Goal: Information Seeking & Learning: Learn about a topic

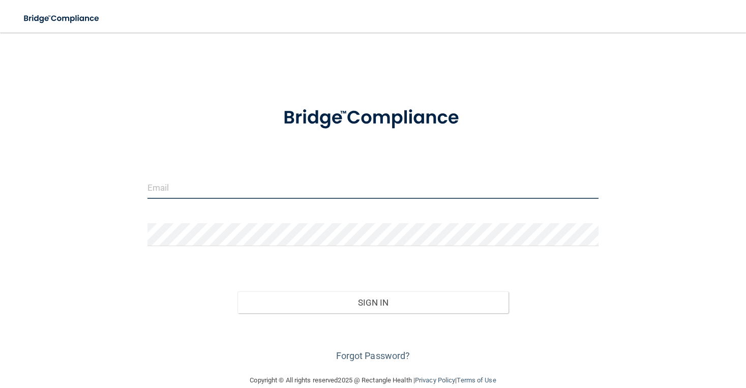
type input "[EMAIL_ADDRESS][DOMAIN_NAME]"
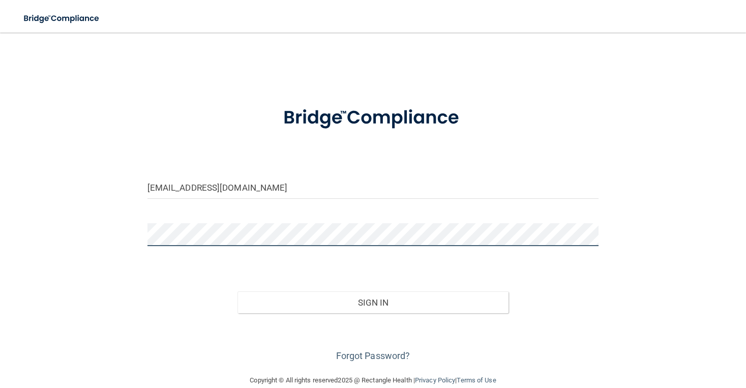
click at [372, 301] on button "Sign In" at bounding box center [372, 302] width 271 height 22
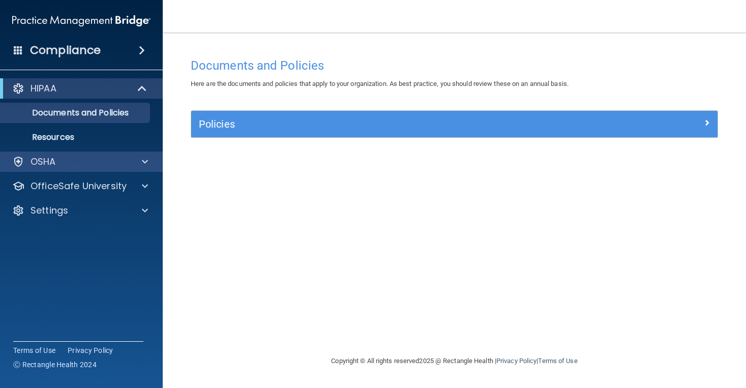
click at [122, 166] on div "OSHA" at bounding box center [68, 162] width 126 height 12
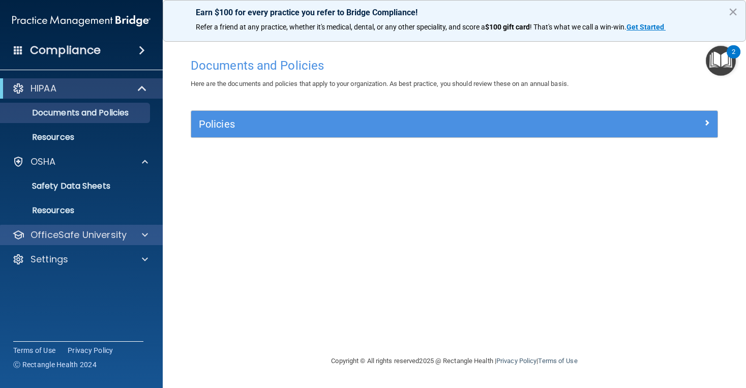
click at [106, 233] on p "OfficeSafe University" at bounding box center [78, 235] width 96 height 12
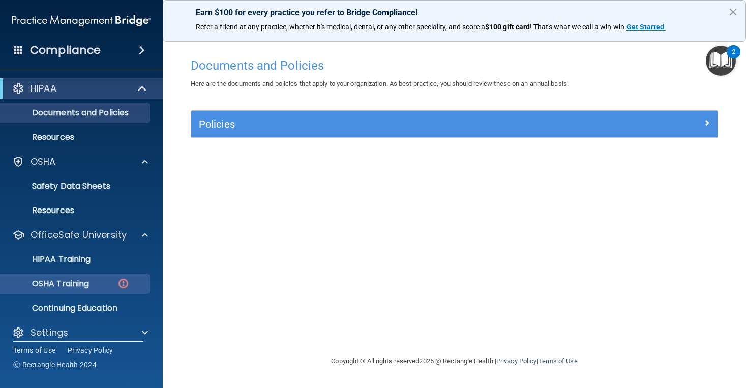
click at [87, 283] on p "OSHA Training" at bounding box center [48, 283] width 82 height 10
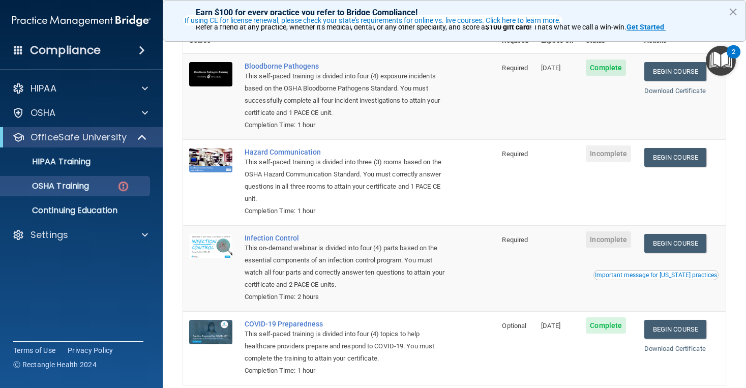
scroll to position [85, 0]
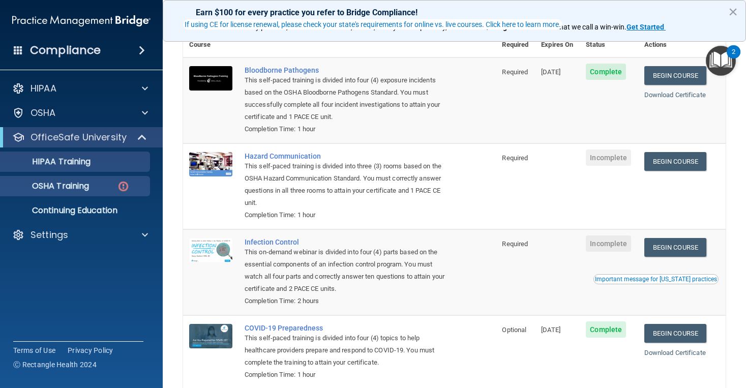
click at [72, 168] on link "HIPAA Training" at bounding box center [70, 161] width 160 height 20
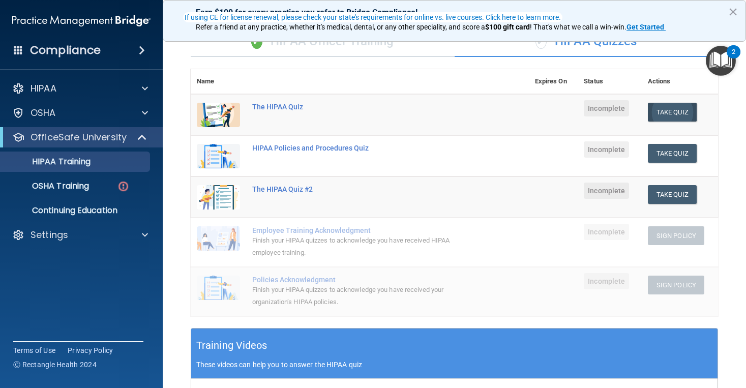
click at [675, 109] on button "Take Quiz" at bounding box center [671, 112] width 49 height 19
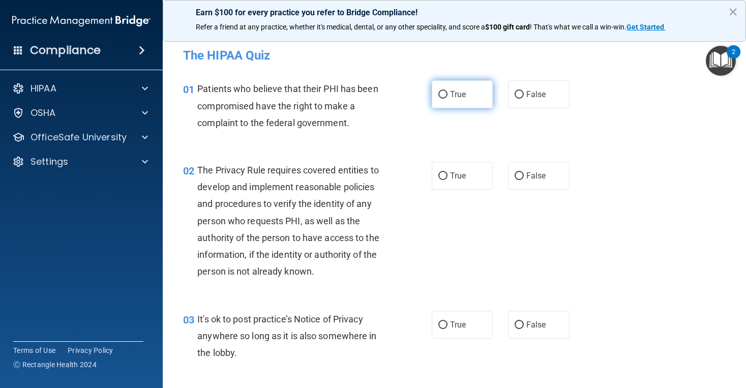
click at [468, 88] on label "True" at bounding box center [461, 94] width 61 height 28
click at [447, 91] on input "True" at bounding box center [442, 95] width 9 height 8
radio input "true"
click at [445, 166] on label "True" at bounding box center [461, 176] width 61 height 28
click at [445, 172] on input "True" at bounding box center [442, 176] width 9 height 8
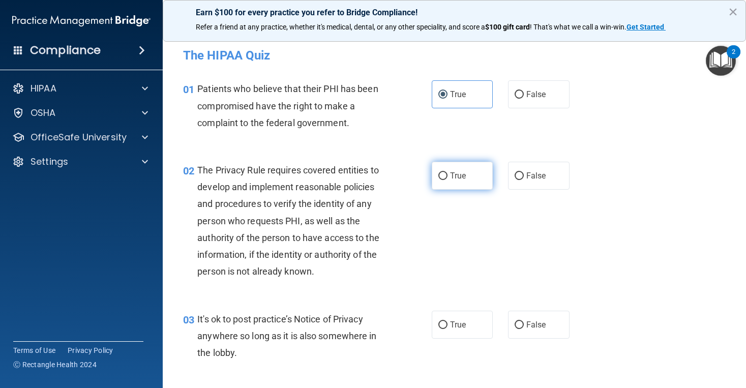
radio input "true"
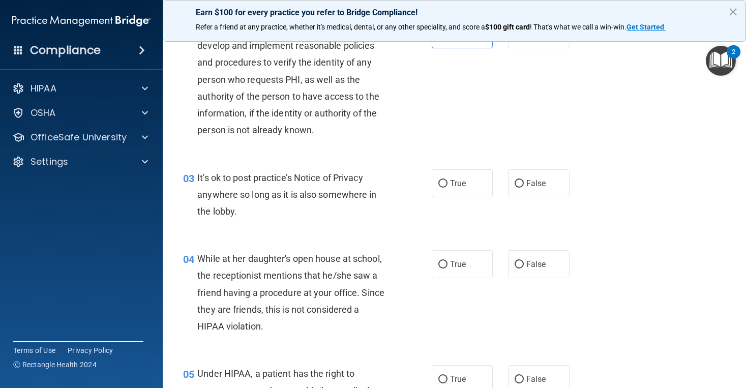
scroll to position [150, 0]
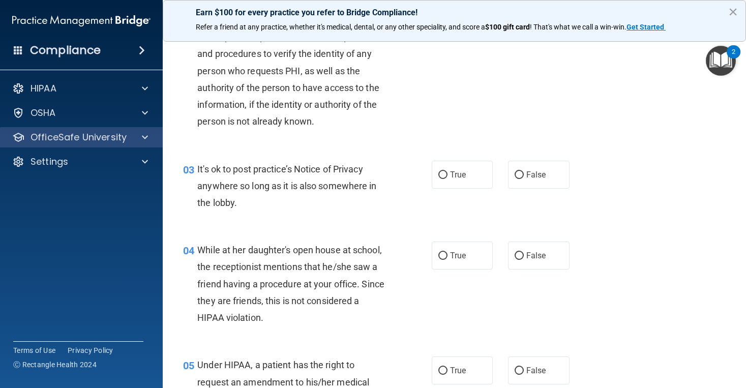
click at [145, 137] on span at bounding box center [145, 137] width 6 height 12
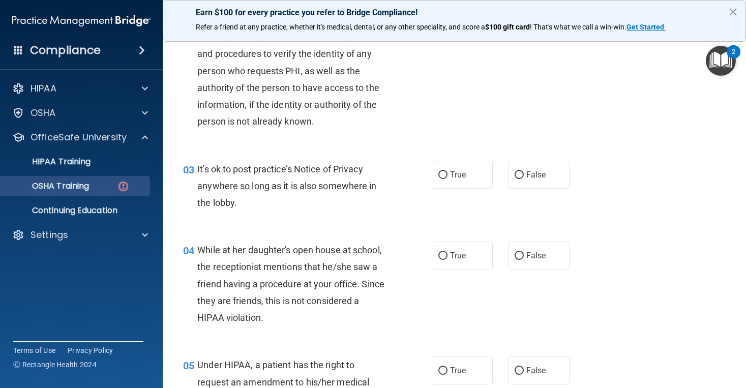
click at [97, 187] on div "OSHA Training" at bounding box center [76, 186] width 139 height 10
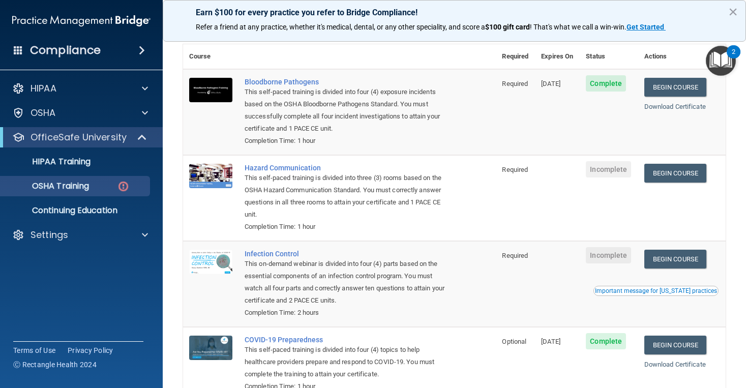
scroll to position [57, 0]
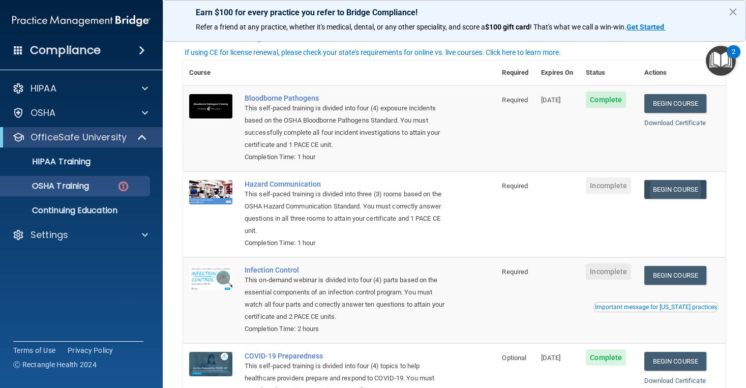
click at [671, 185] on link "Begin Course" at bounding box center [675, 189] width 62 height 19
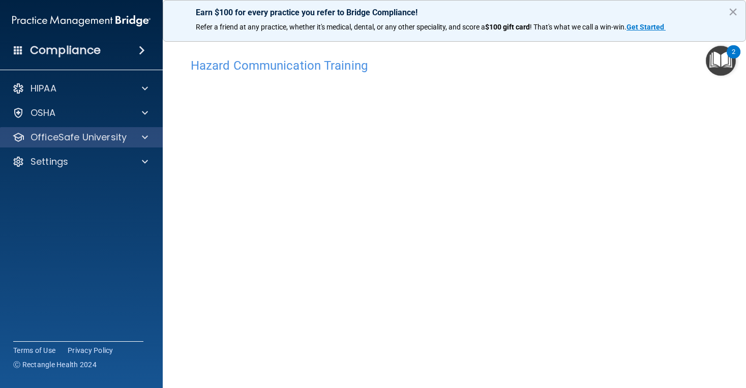
click at [131, 142] on div at bounding box center [143, 137] width 25 height 12
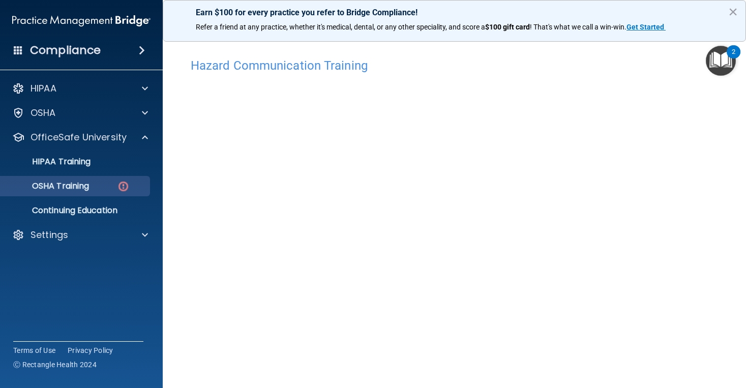
click at [107, 183] on div "OSHA Training" at bounding box center [76, 186] width 139 height 10
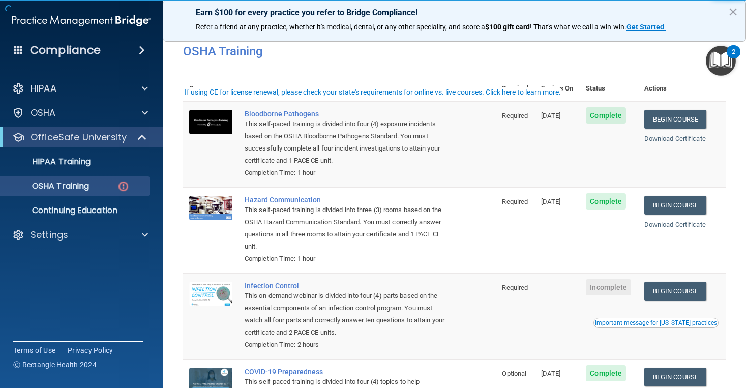
scroll to position [64, 0]
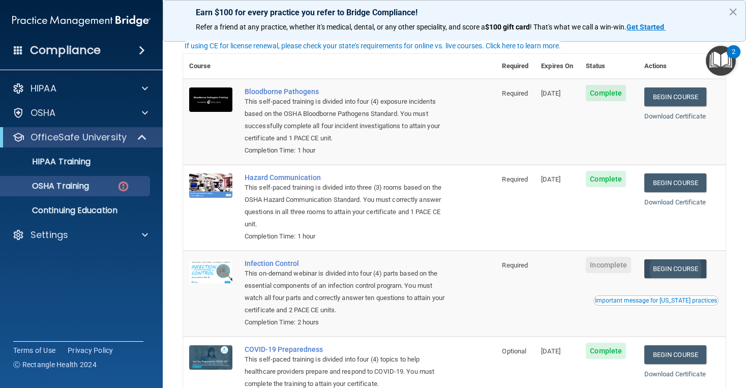
click at [686, 263] on link "Begin Course" at bounding box center [675, 268] width 62 height 19
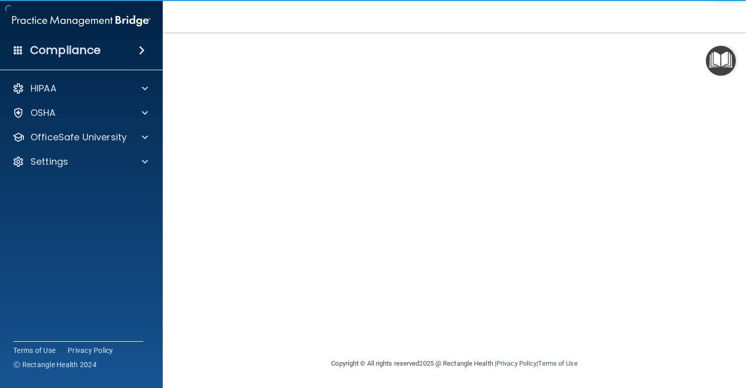
scroll to position [47, 0]
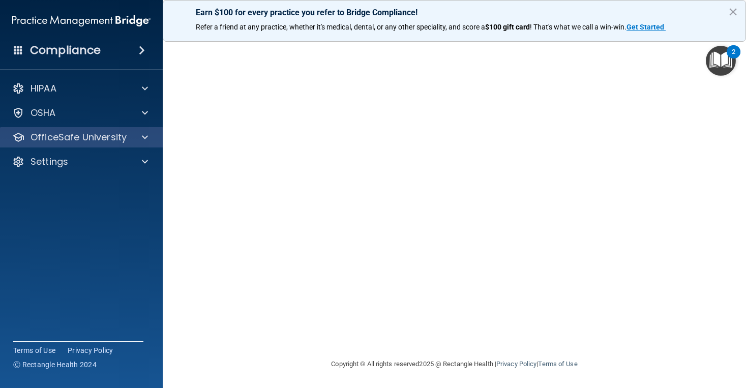
click at [131, 138] on div at bounding box center [143, 137] width 25 height 12
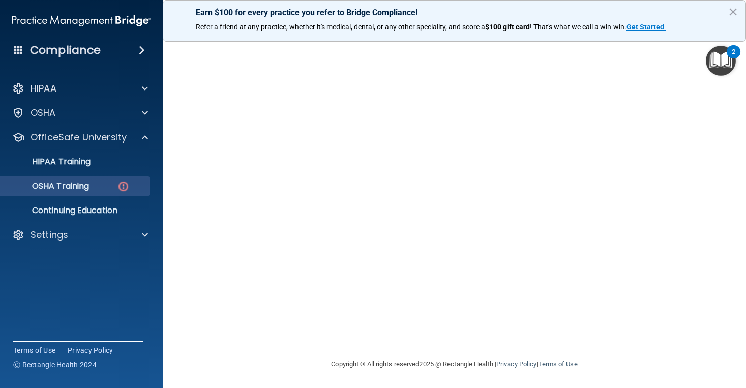
click at [115, 184] on div "OSHA Training" at bounding box center [76, 186] width 139 height 10
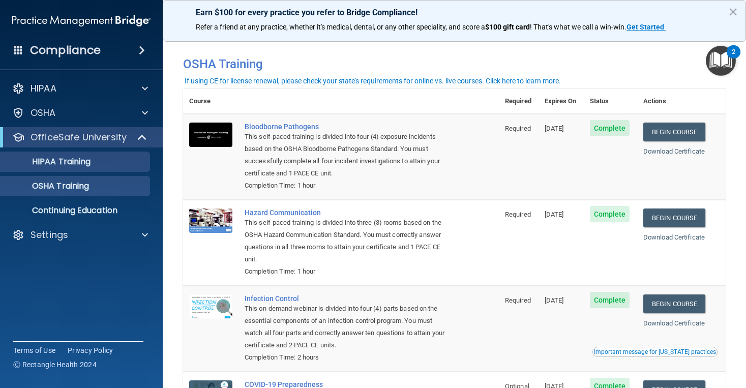
click at [88, 162] on p "HIPAA Training" at bounding box center [49, 162] width 84 height 10
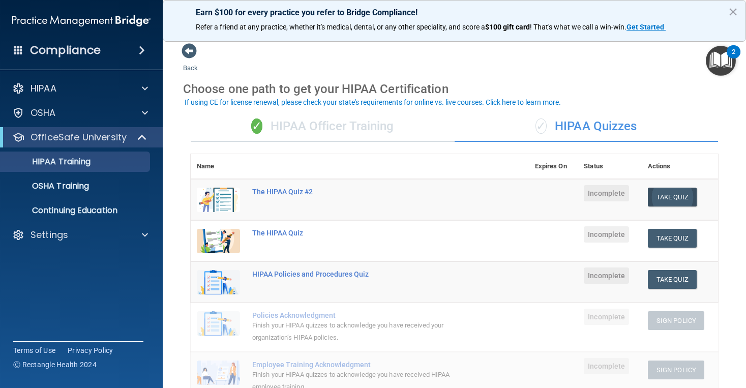
click at [679, 195] on button "Take Quiz" at bounding box center [671, 197] width 49 height 19
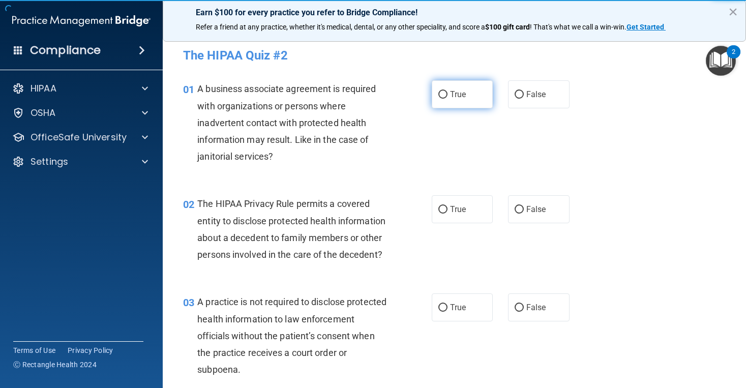
click at [473, 94] on label "True" at bounding box center [461, 94] width 61 height 28
click at [447, 94] on input "True" at bounding box center [442, 95] width 9 height 8
radio input "true"
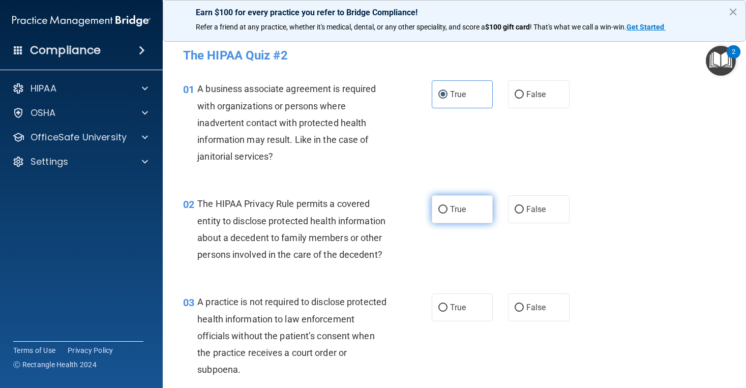
click at [477, 210] on label "True" at bounding box center [461, 209] width 61 height 28
click at [447, 210] on input "True" at bounding box center [442, 210] width 9 height 8
radio input "true"
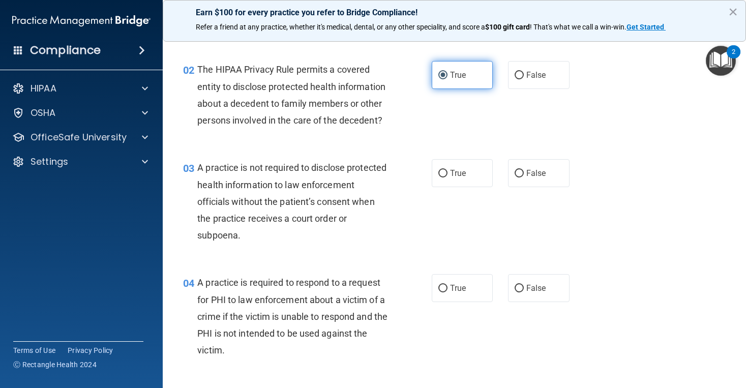
scroll to position [136, 0]
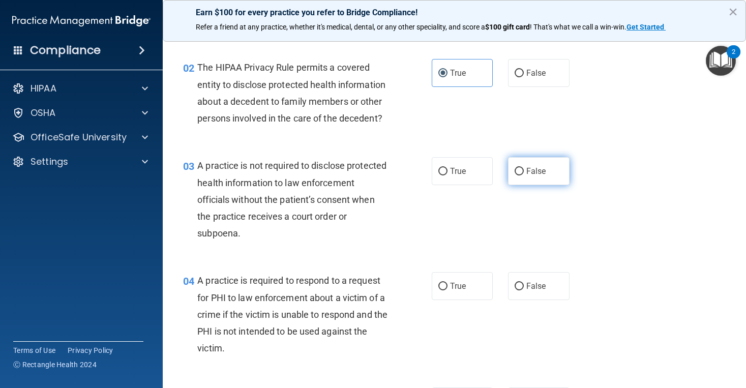
click at [547, 176] on label "False" at bounding box center [538, 171] width 61 height 28
click at [523, 175] on input "False" at bounding box center [518, 172] width 9 height 8
radio input "true"
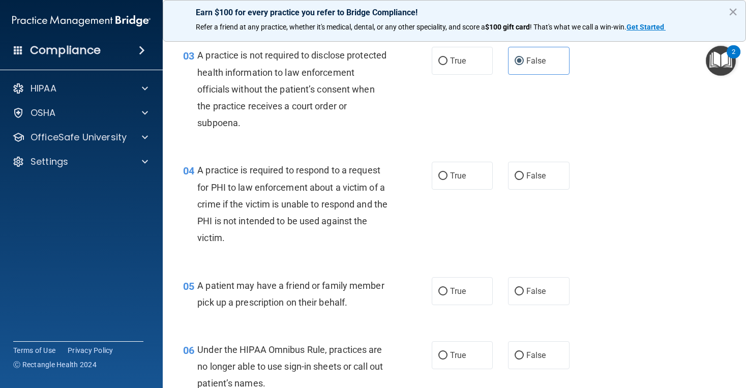
scroll to position [251, 0]
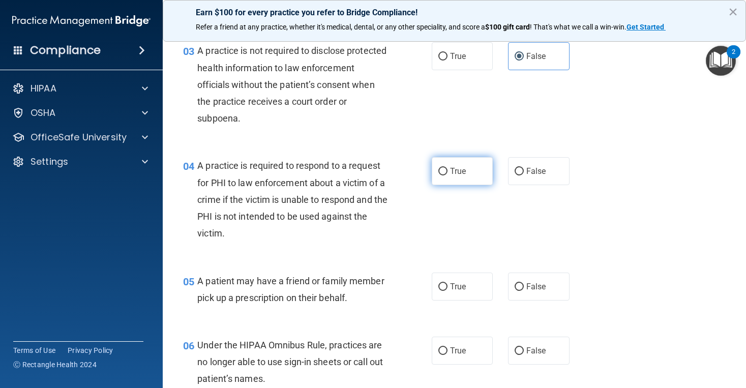
click at [468, 177] on label "True" at bounding box center [461, 171] width 61 height 28
click at [447, 175] on input "True" at bounding box center [442, 172] width 9 height 8
radio input "true"
click at [462, 277] on label "True" at bounding box center [461, 286] width 61 height 28
click at [447, 283] on input "True" at bounding box center [442, 287] width 9 height 8
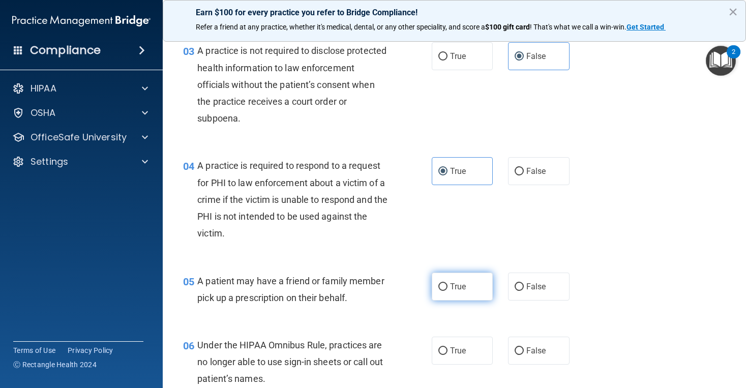
radio input "true"
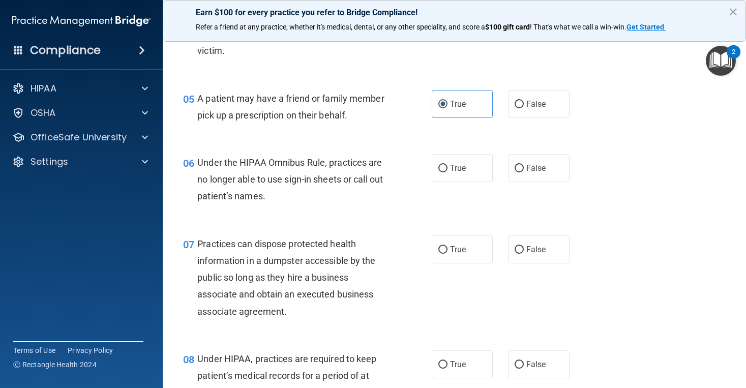
scroll to position [434, 0]
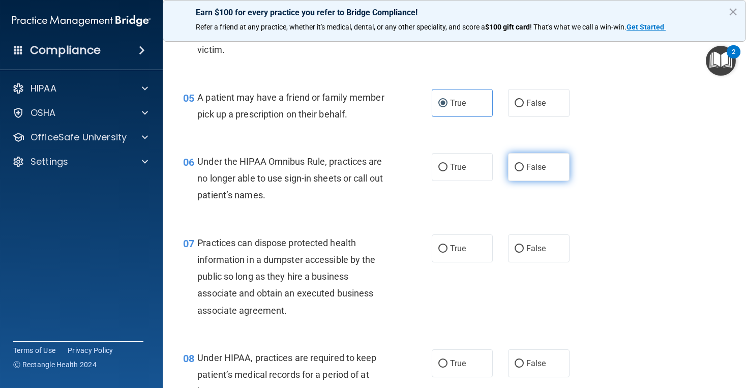
click at [530, 169] on label "False" at bounding box center [538, 167] width 61 height 28
click at [523, 169] on input "False" at bounding box center [518, 168] width 9 height 8
radio input "true"
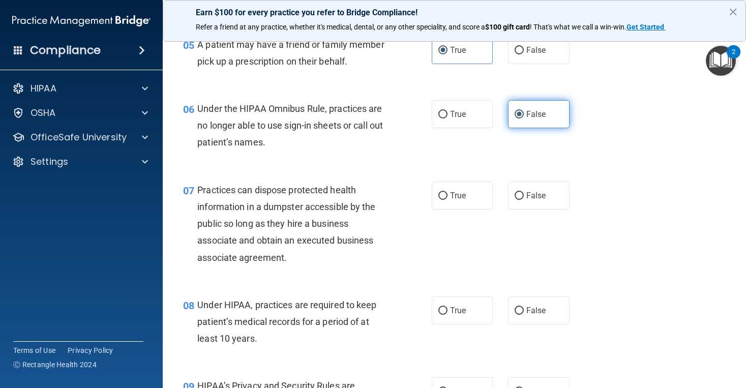
scroll to position [493, 0]
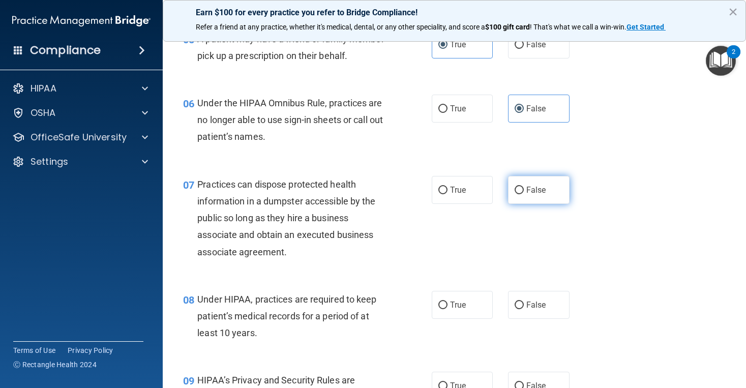
click at [531, 185] on span "False" at bounding box center [536, 190] width 20 height 10
click at [523, 187] on input "False" at bounding box center [518, 191] width 9 height 8
radio input "true"
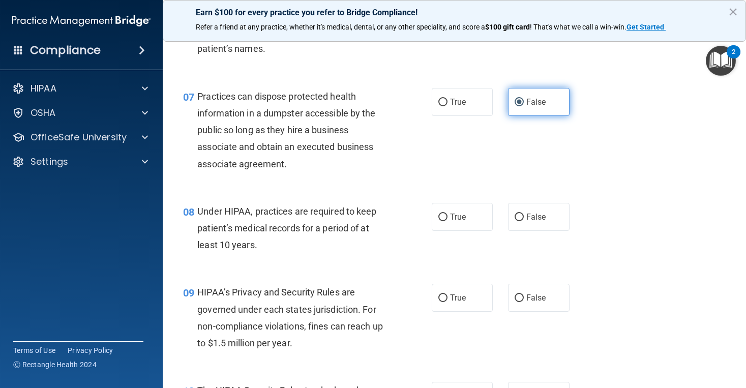
scroll to position [583, 0]
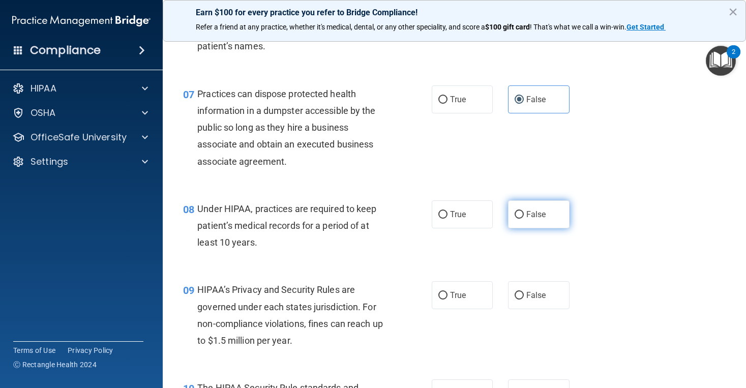
click at [536, 204] on label "False" at bounding box center [538, 214] width 61 height 28
click at [523, 211] on input "False" at bounding box center [518, 215] width 9 height 8
radio input "true"
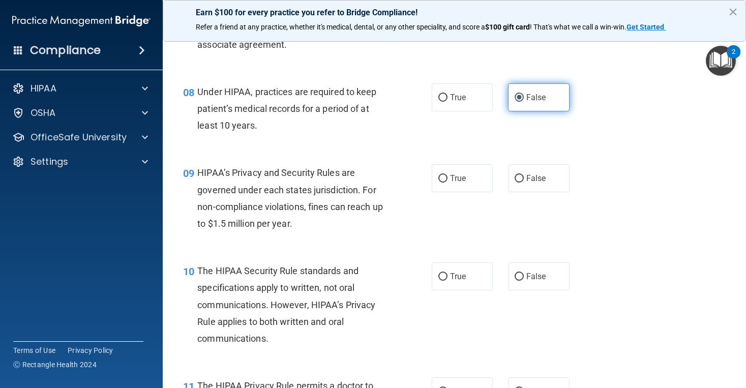
scroll to position [702, 0]
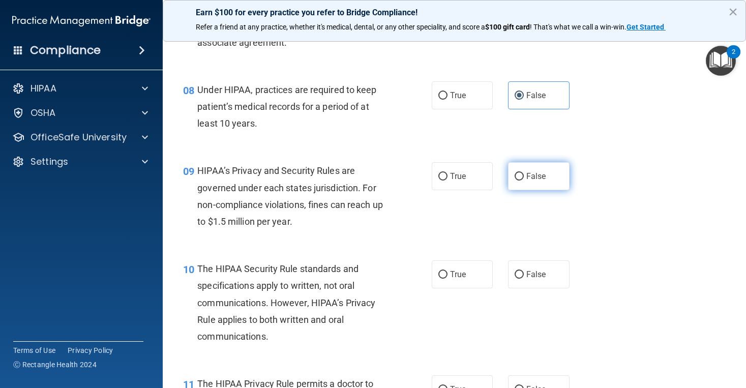
click at [535, 175] on span "False" at bounding box center [536, 176] width 20 height 10
click at [523, 175] on input "False" at bounding box center [518, 177] width 9 height 8
radio input "true"
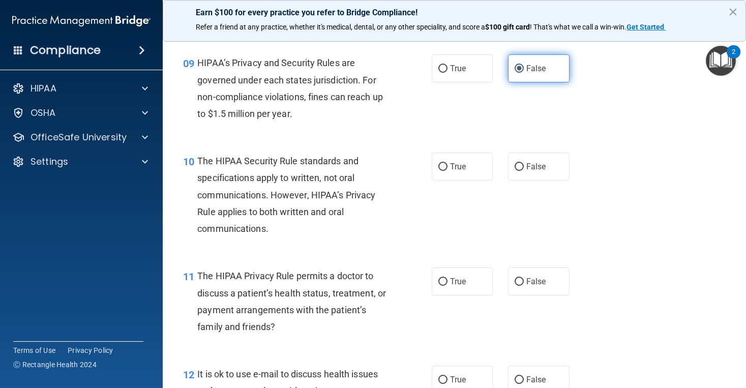
scroll to position [813, 0]
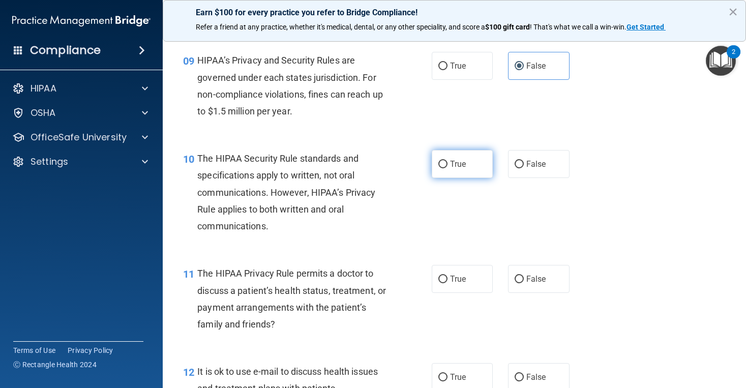
click at [458, 167] on label "True" at bounding box center [461, 164] width 61 height 28
click at [447, 167] on input "True" at bounding box center [442, 165] width 9 height 8
radio input "true"
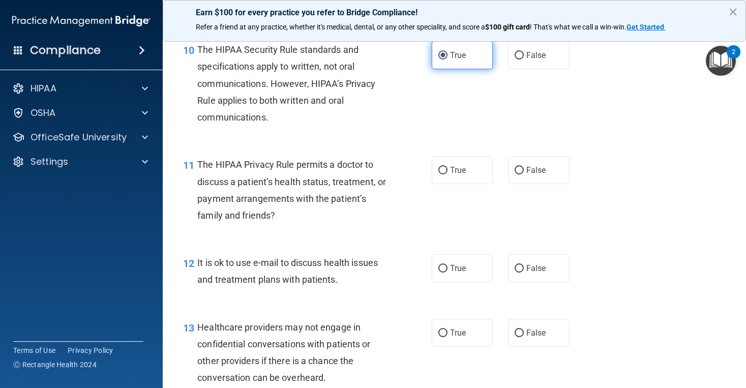
scroll to position [923, 0]
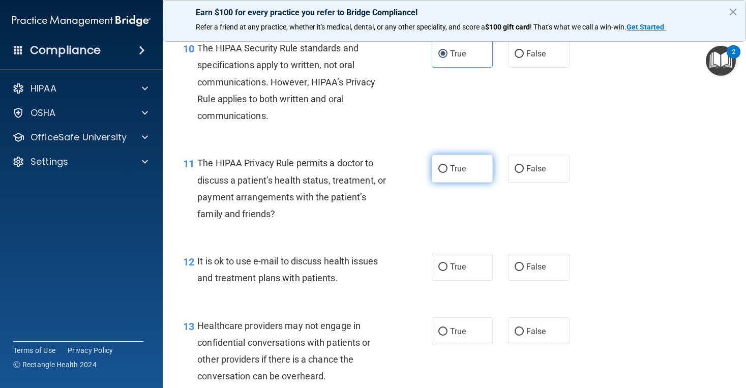
click at [446, 165] on input "True" at bounding box center [442, 169] width 9 height 8
radio input "true"
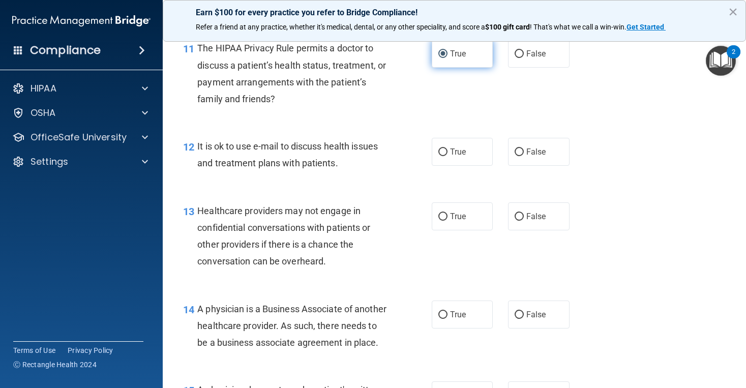
scroll to position [1044, 0]
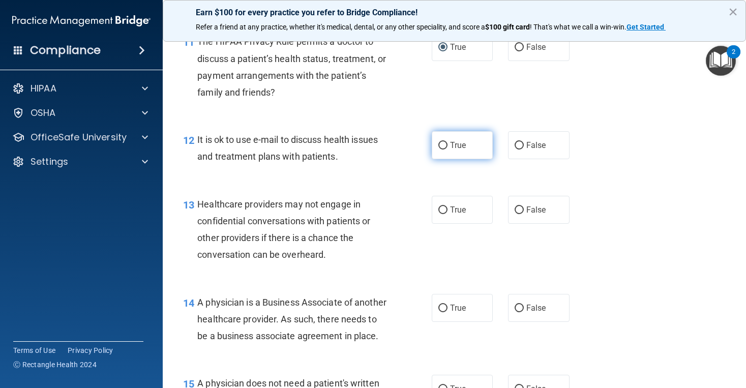
click at [447, 150] on label "True" at bounding box center [461, 145] width 61 height 28
click at [447, 149] on input "True" at bounding box center [442, 146] width 9 height 8
radio input "true"
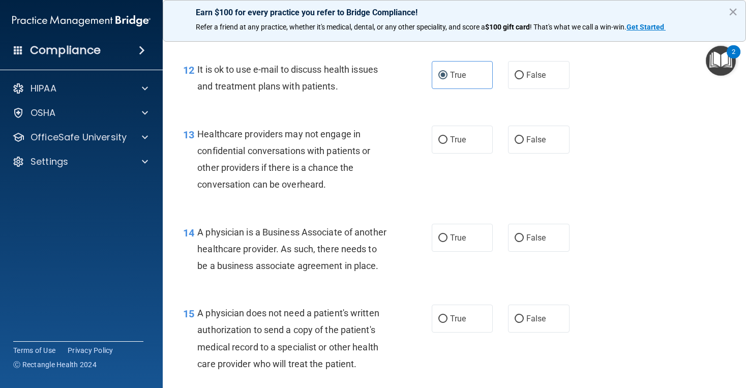
scroll to position [1114, 0]
click at [539, 135] on span "False" at bounding box center [536, 140] width 20 height 10
click at [523, 137] on input "False" at bounding box center [518, 141] width 9 height 8
radio input "true"
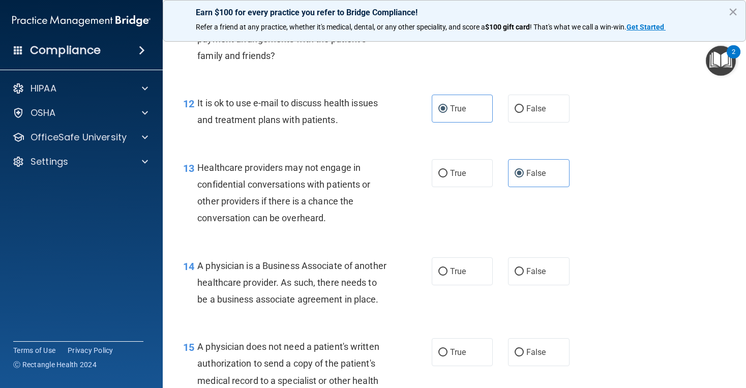
scroll to position [1077, 0]
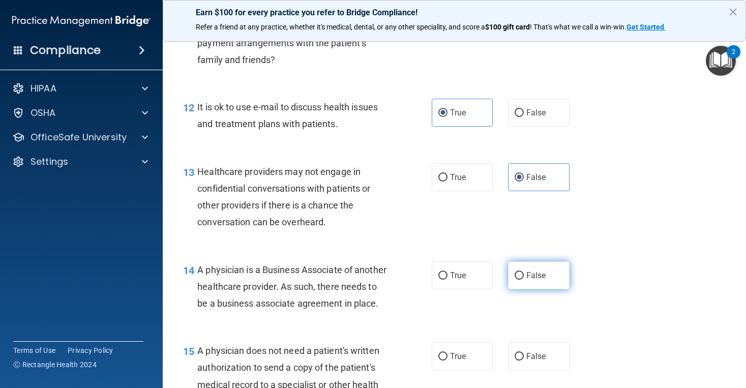
click at [541, 274] on label "False" at bounding box center [538, 275] width 61 height 28
click at [523, 274] on input "False" at bounding box center [518, 276] width 9 height 8
radio input "true"
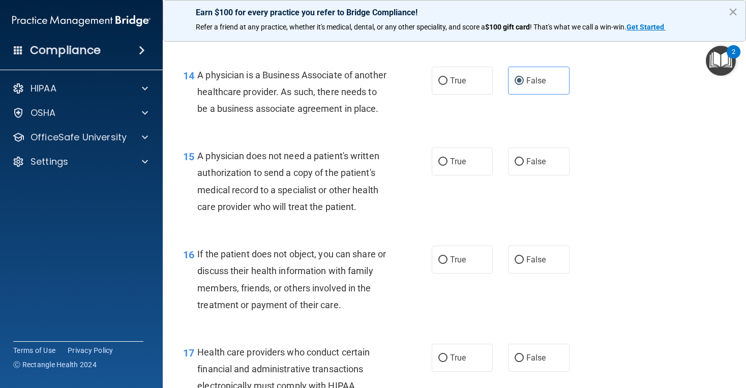
scroll to position [1276, 0]
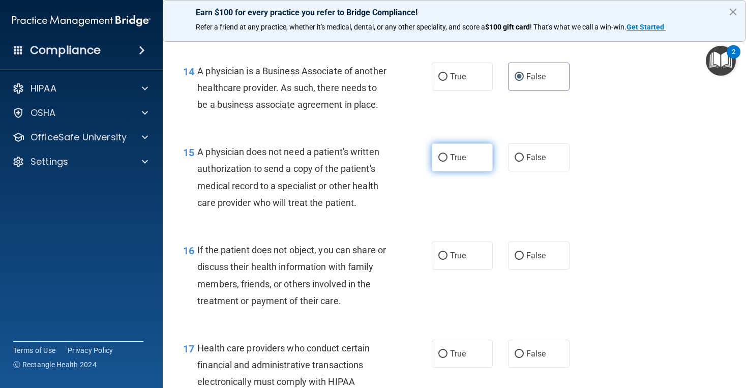
click at [468, 171] on label "True" at bounding box center [461, 157] width 61 height 28
click at [447, 162] on input "True" at bounding box center [442, 158] width 9 height 8
radio input "true"
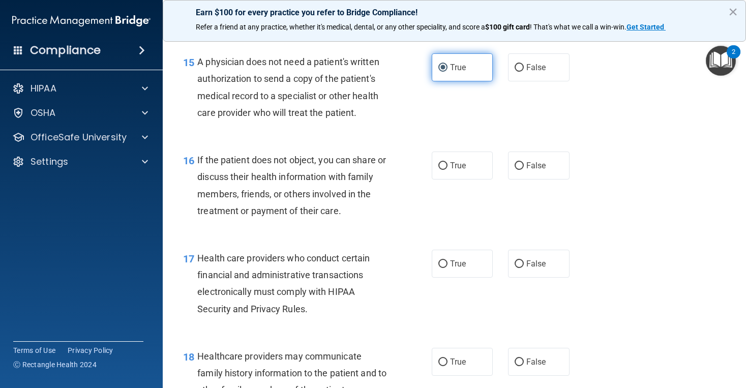
scroll to position [1375, 0]
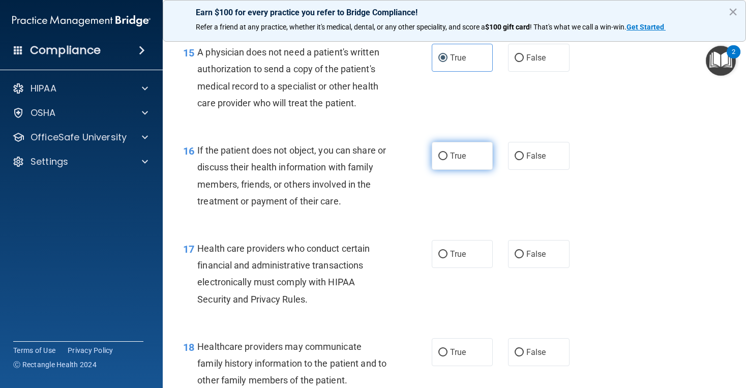
click at [468, 170] on label "True" at bounding box center [461, 156] width 61 height 28
click at [447, 160] on input "True" at bounding box center [442, 156] width 9 height 8
radio input "true"
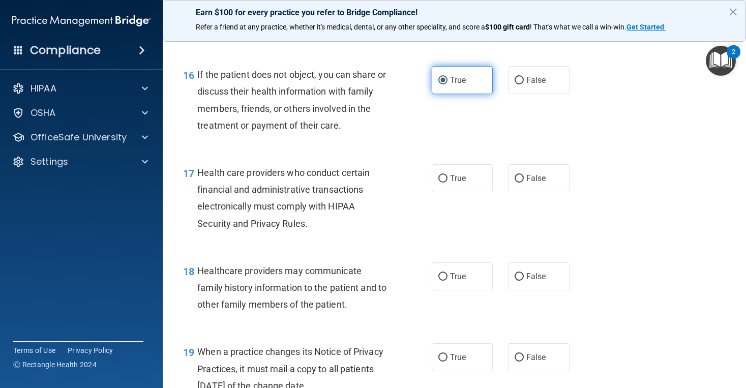
scroll to position [1454, 0]
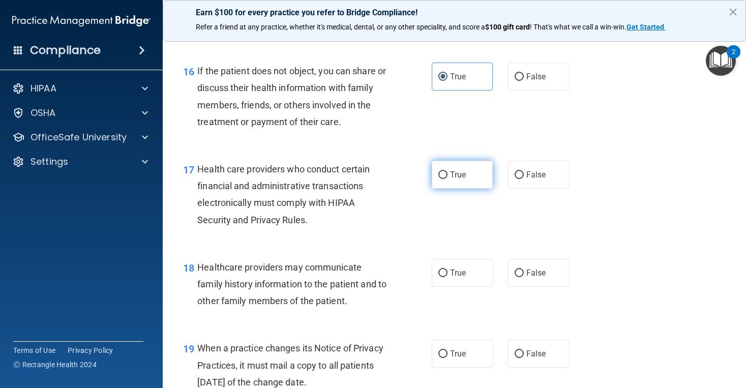
click at [456, 174] on label "True" at bounding box center [461, 175] width 61 height 28
click at [447, 174] on input "True" at bounding box center [442, 175] width 9 height 8
radio input "true"
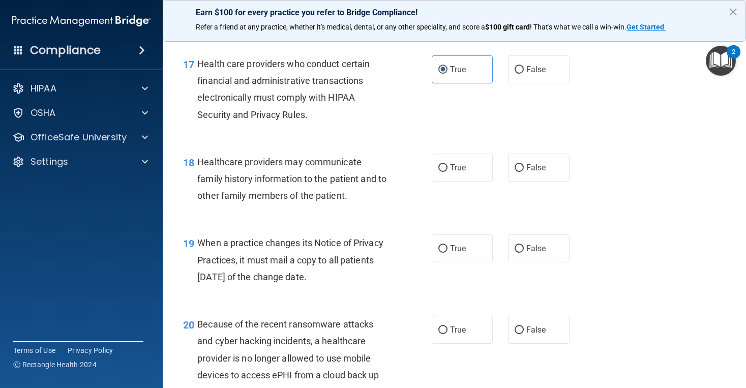
scroll to position [1561, 0]
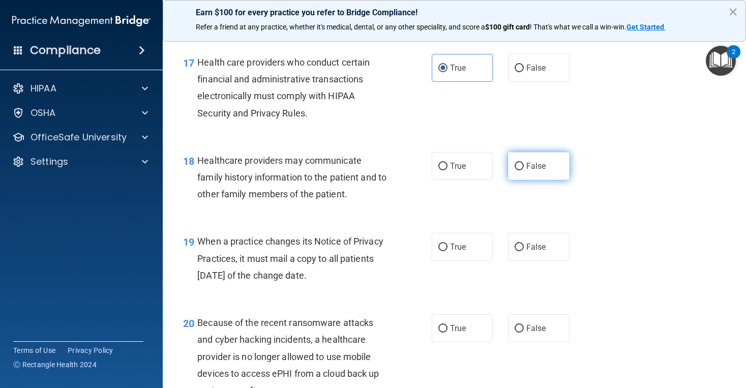
click at [537, 171] on span "False" at bounding box center [536, 166] width 20 height 10
click at [523, 170] on input "False" at bounding box center [518, 167] width 9 height 8
radio input "true"
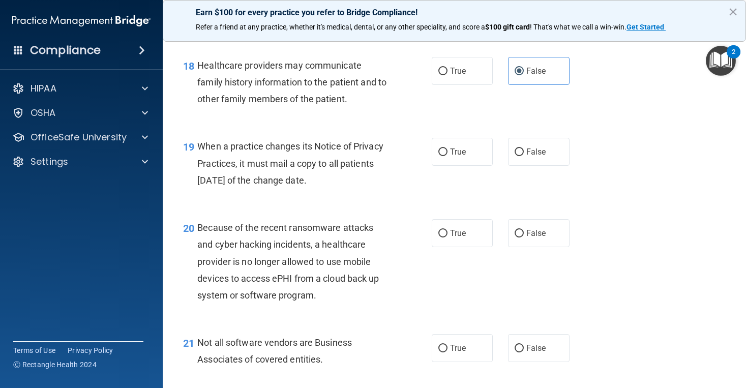
scroll to position [1657, 0]
click at [539, 165] on label "False" at bounding box center [538, 151] width 61 height 28
click at [523, 156] on input "False" at bounding box center [518, 152] width 9 height 8
radio input "true"
click at [548, 246] on label "False" at bounding box center [538, 233] width 61 height 28
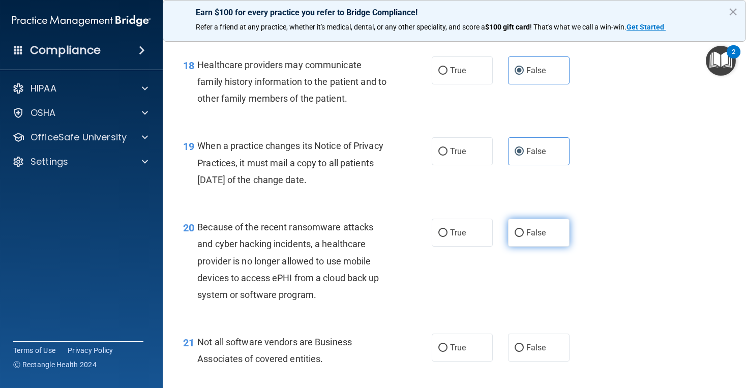
click at [523, 237] on input "False" at bounding box center [518, 233] width 9 height 8
radio input "true"
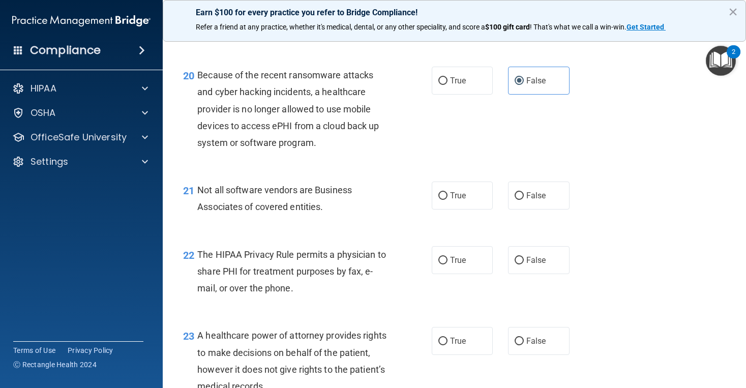
scroll to position [1819, 0]
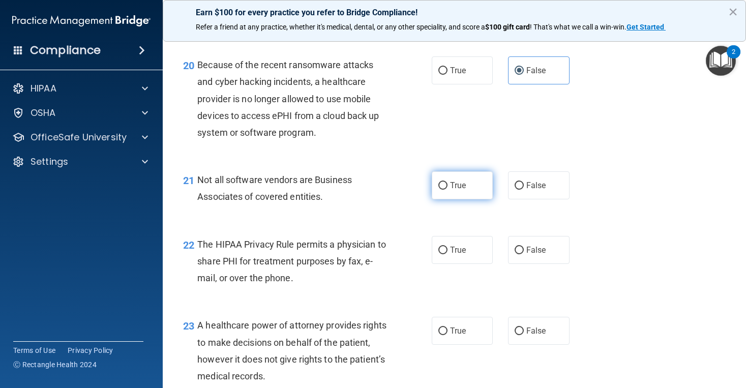
click at [469, 195] on label "True" at bounding box center [461, 185] width 61 height 28
click at [447, 190] on input "True" at bounding box center [442, 186] width 9 height 8
radio input "true"
click at [464, 255] on span "True" at bounding box center [458, 250] width 16 height 10
click at [447, 254] on input "True" at bounding box center [442, 250] width 9 height 8
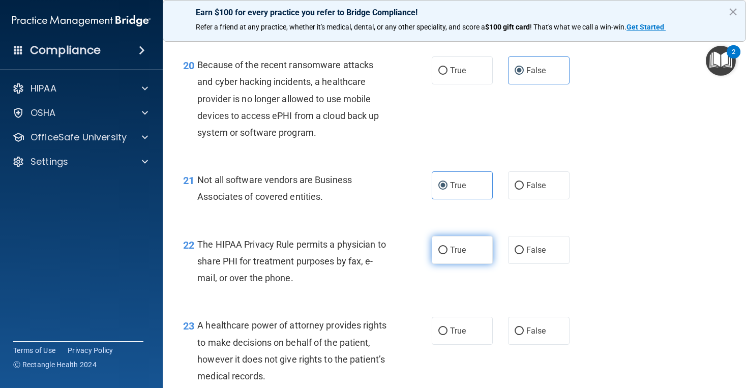
radio input "true"
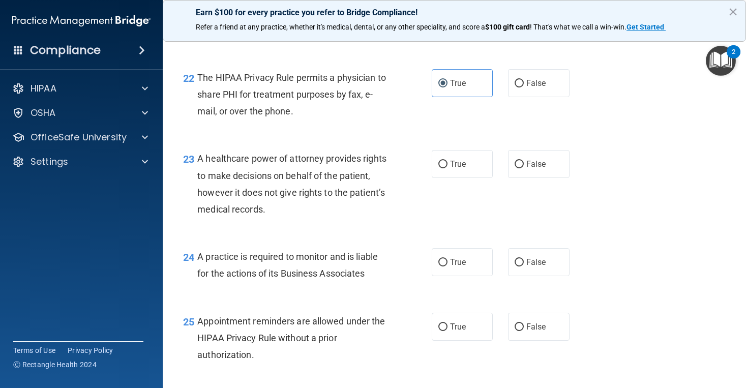
scroll to position [1986, 0]
click at [546, 171] on label "False" at bounding box center [538, 163] width 61 height 28
click at [523, 167] on input "False" at bounding box center [518, 164] width 9 height 8
radio input "true"
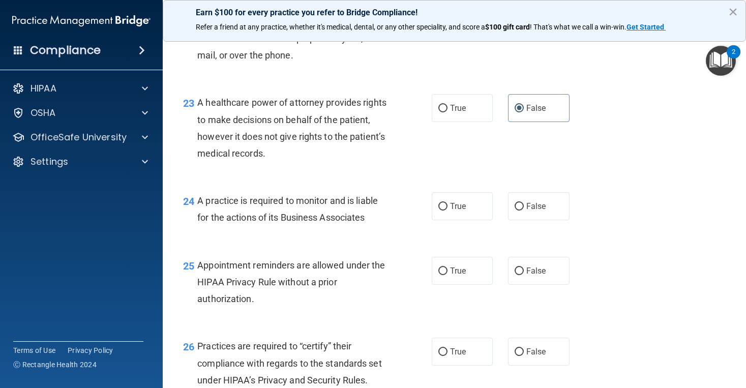
scroll to position [2045, 0]
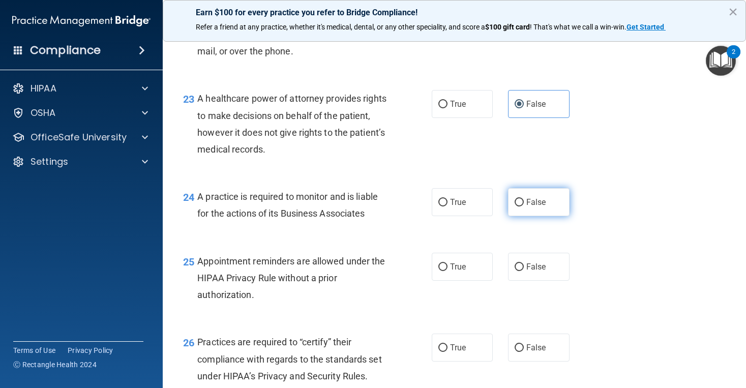
click at [543, 207] on span "False" at bounding box center [536, 202] width 20 height 10
click at [523, 206] on input "False" at bounding box center [518, 203] width 9 height 8
radio input "true"
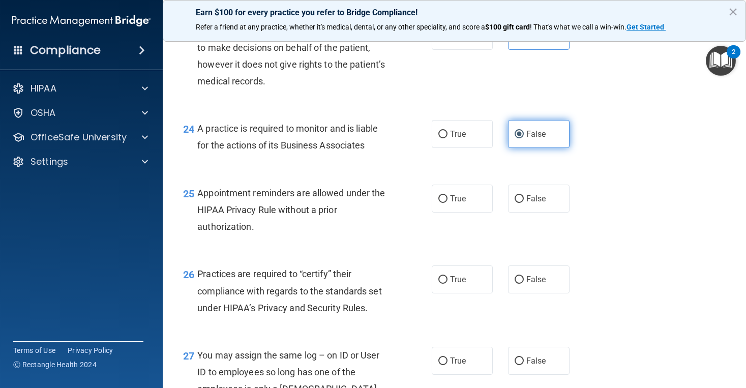
scroll to position [2115, 0]
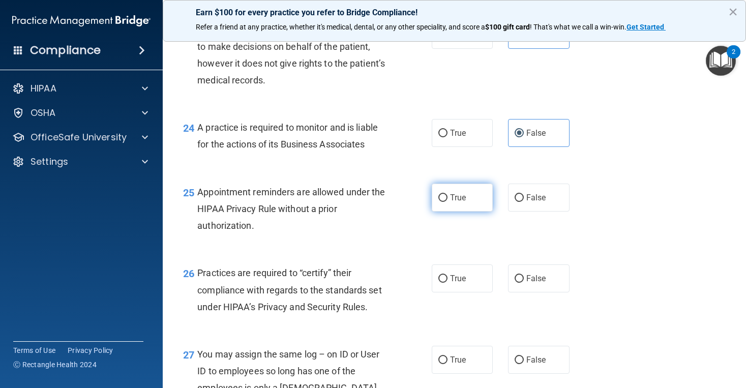
click at [464, 202] on span "True" at bounding box center [458, 198] width 16 height 10
click at [447, 202] on input "True" at bounding box center [442, 198] width 9 height 8
radio input "true"
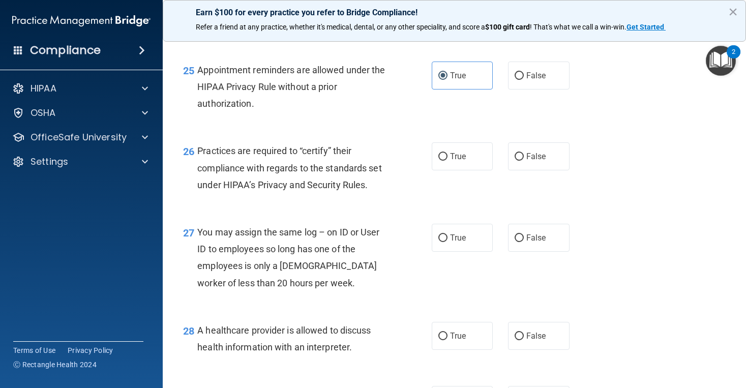
scroll to position [2237, 0]
click at [532, 152] on label "False" at bounding box center [538, 156] width 61 height 28
click at [523, 152] on input "False" at bounding box center [518, 156] width 9 height 8
radio input "true"
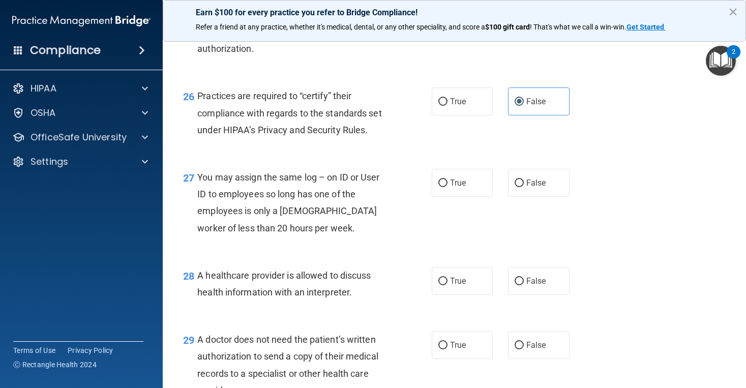
scroll to position [2293, 0]
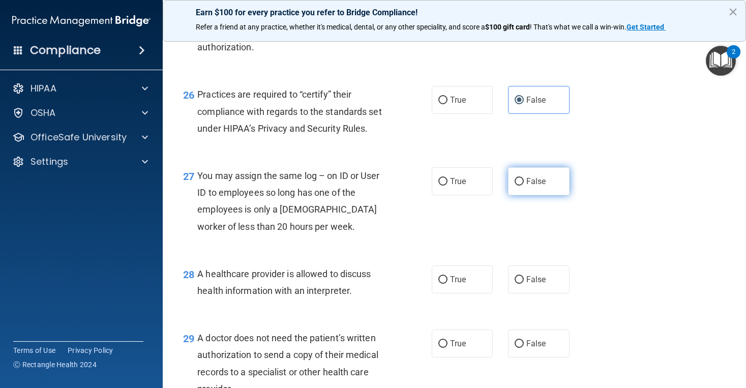
click at [526, 185] on label "False" at bounding box center [538, 181] width 61 height 28
click at [523, 185] on input "False" at bounding box center [518, 182] width 9 height 8
radio input "true"
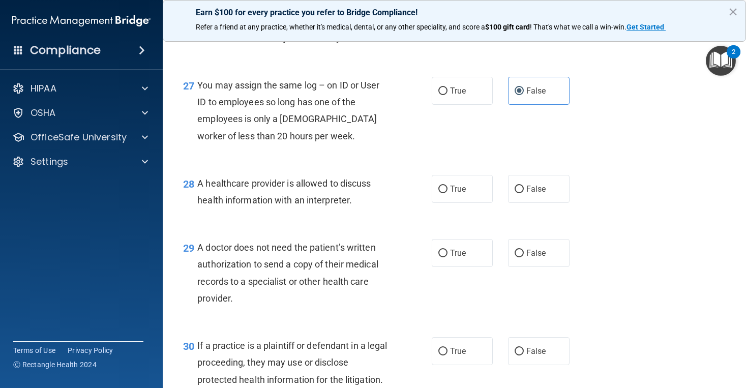
scroll to position [2388, 0]
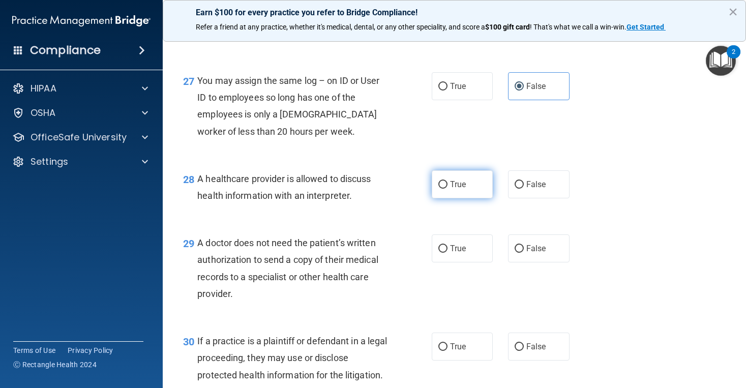
click at [462, 189] on span "True" at bounding box center [458, 184] width 16 height 10
click at [447, 189] on input "True" at bounding box center [442, 185] width 9 height 8
radio input "true"
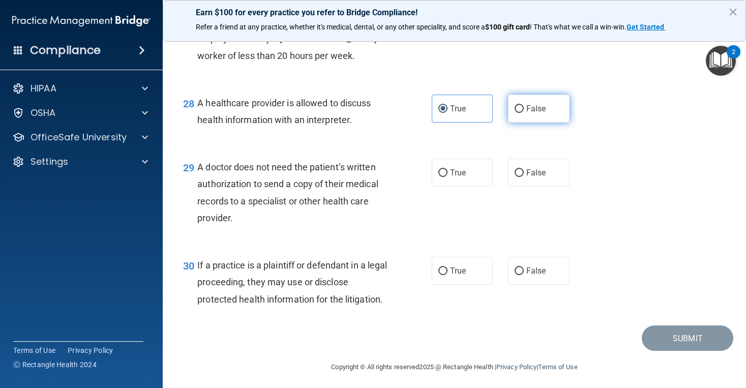
scroll to position [2464, 0]
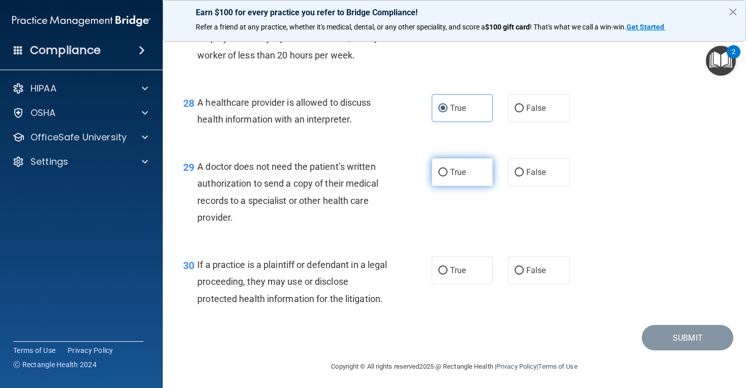
click at [480, 184] on label "True" at bounding box center [461, 172] width 61 height 28
click at [447, 176] on input "True" at bounding box center [442, 173] width 9 height 8
radio input "true"
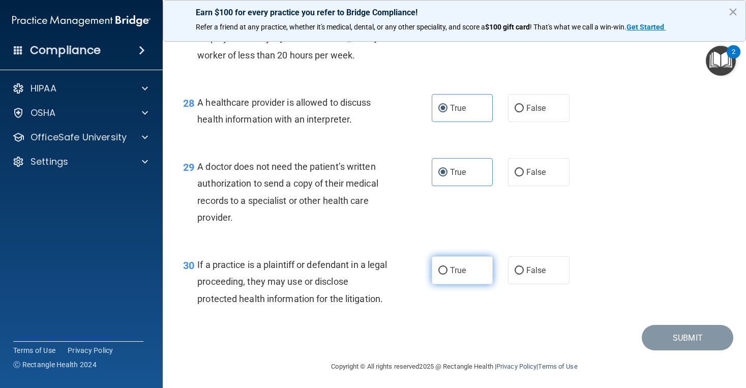
click at [446, 284] on label "True" at bounding box center [461, 270] width 61 height 28
click at [446, 274] on input "True" at bounding box center [442, 271] width 9 height 8
radio input "true"
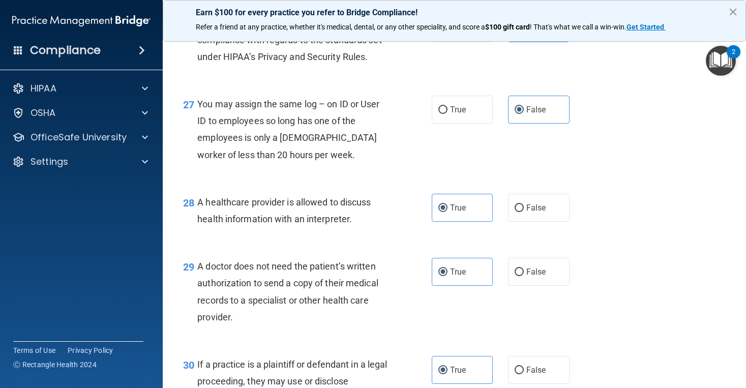
scroll to position [2467, 0]
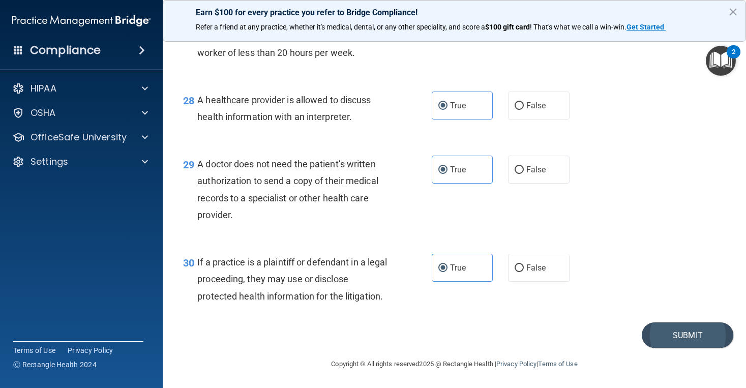
click at [668, 339] on button "Submit" at bounding box center [686, 335] width 91 height 26
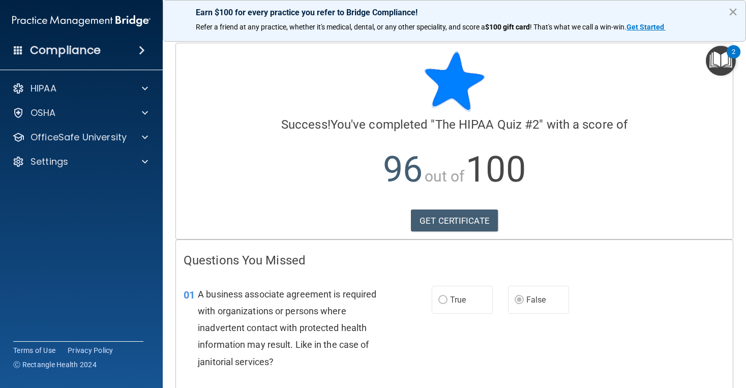
click at [733, 13] on button "×" at bounding box center [733, 12] width 10 height 16
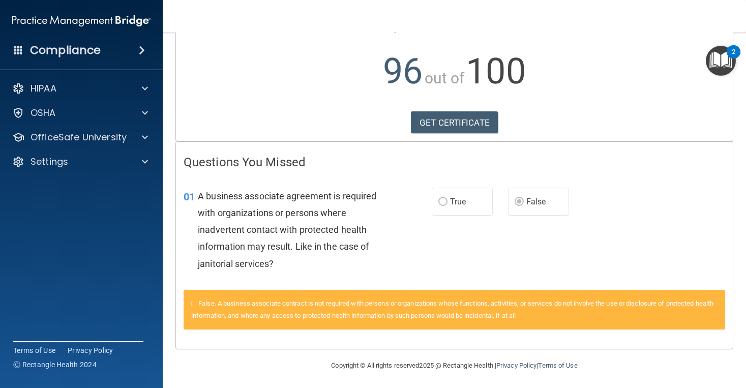
scroll to position [98, 0]
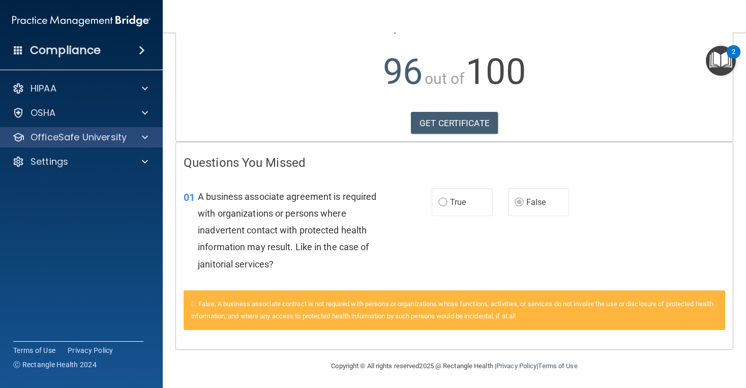
click at [147, 142] on span at bounding box center [145, 137] width 6 height 12
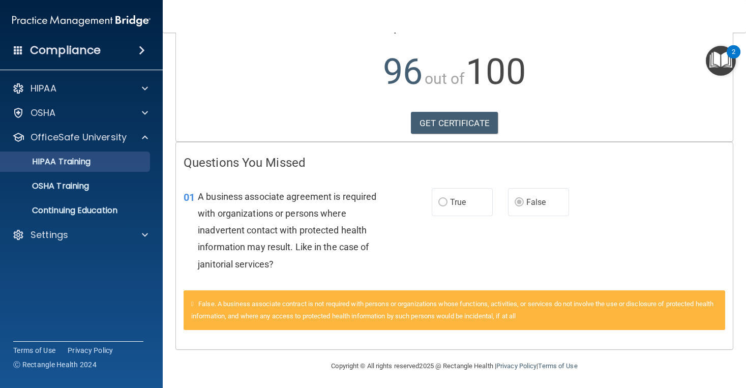
click at [135, 164] on div "HIPAA Training" at bounding box center [76, 162] width 139 height 10
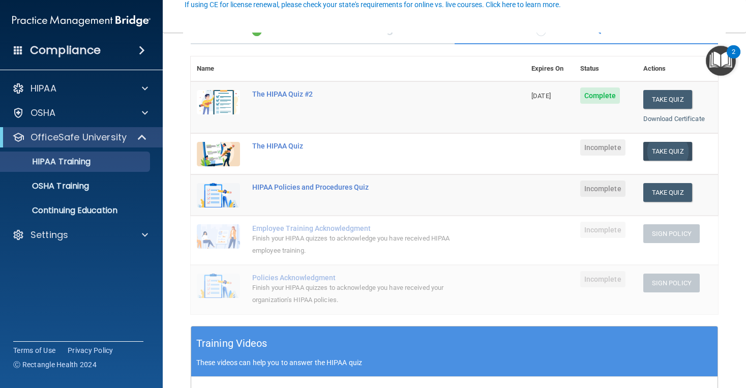
click at [663, 146] on button "Take Quiz" at bounding box center [667, 151] width 49 height 19
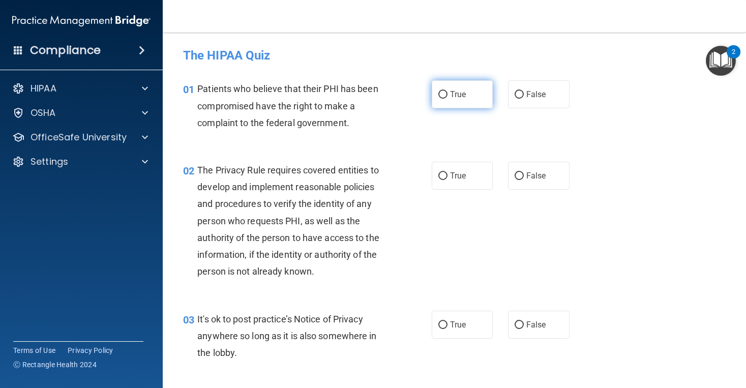
click at [467, 95] on label "True" at bounding box center [461, 94] width 61 height 28
click at [447, 95] on input "True" at bounding box center [442, 95] width 9 height 8
radio input "true"
click at [459, 184] on label "True" at bounding box center [461, 176] width 61 height 28
click at [447, 180] on input "True" at bounding box center [442, 176] width 9 height 8
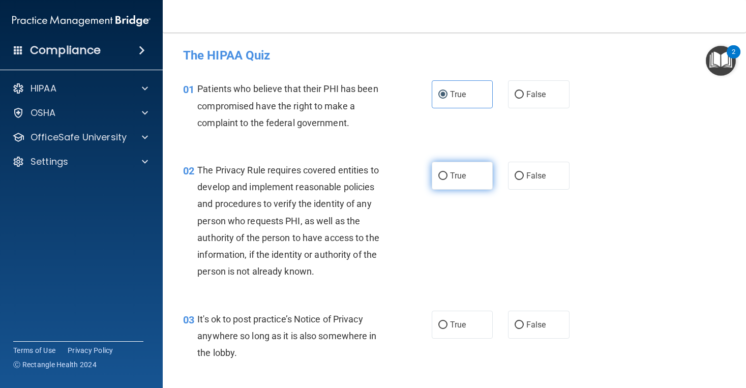
radio input "true"
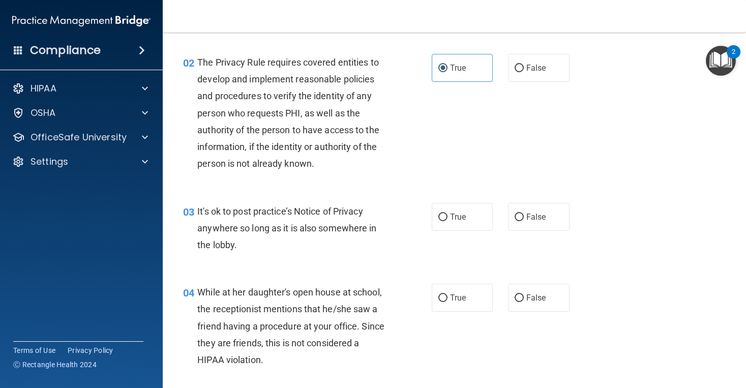
scroll to position [108, 0]
click at [551, 218] on label "False" at bounding box center [538, 216] width 61 height 28
click at [523, 218] on input "False" at bounding box center [518, 217] width 9 height 8
radio input "true"
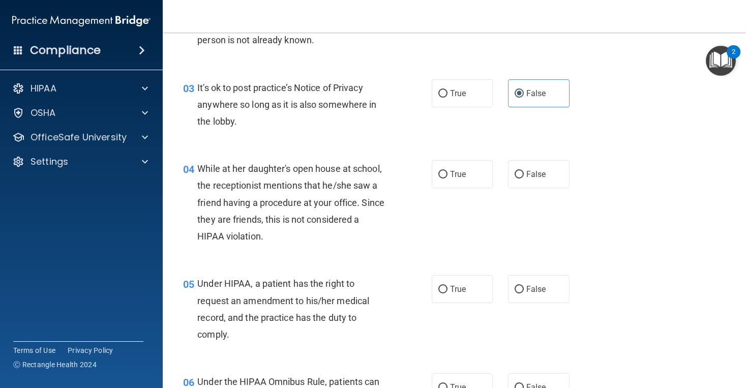
scroll to position [232, 0]
click at [566, 179] on label "False" at bounding box center [538, 174] width 61 height 28
click at [523, 178] on input "False" at bounding box center [518, 174] width 9 height 8
radio input "true"
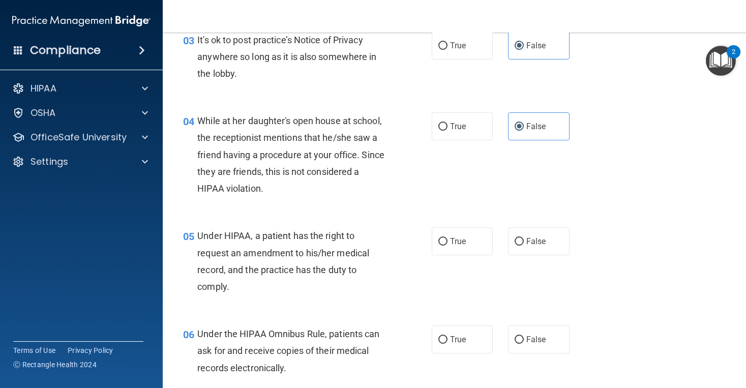
scroll to position [296, 0]
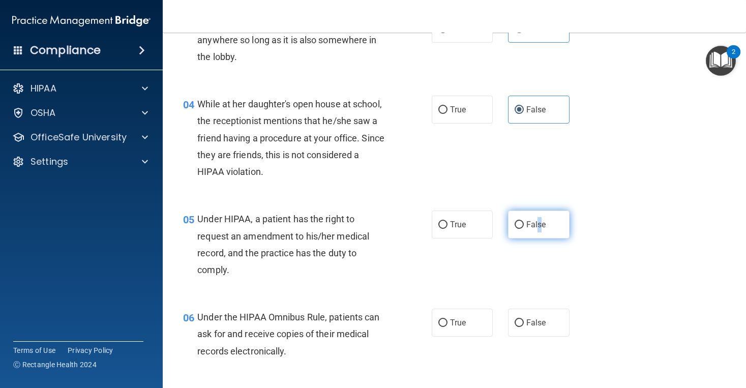
click at [539, 224] on span "False" at bounding box center [536, 225] width 20 height 10
click at [523, 224] on input "False" at bounding box center [518, 225] width 9 height 8
radio input "true"
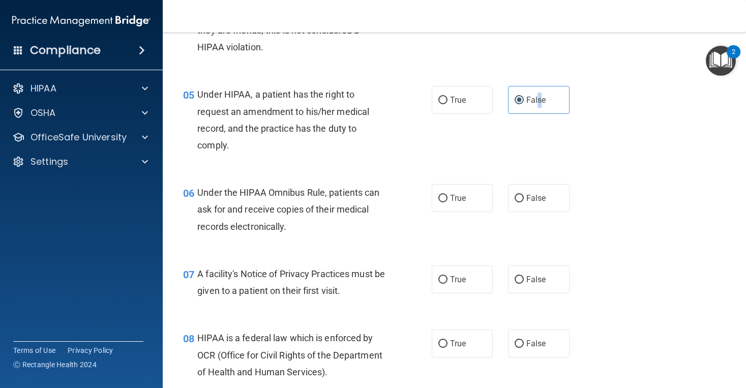
scroll to position [421, 0]
click at [476, 205] on label "True" at bounding box center [461, 197] width 61 height 28
click at [447, 201] on input "True" at bounding box center [442, 198] width 9 height 8
radio input "true"
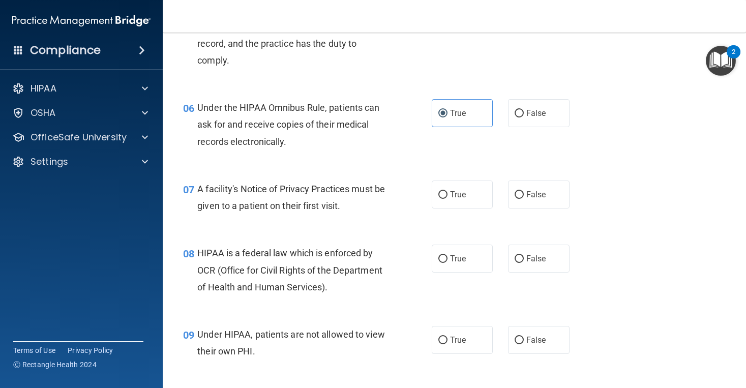
scroll to position [516, 0]
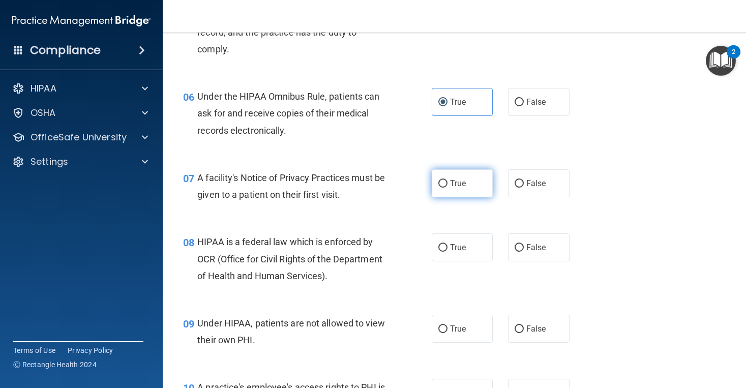
click at [457, 174] on label "True" at bounding box center [461, 183] width 61 height 28
click at [447, 180] on input "True" at bounding box center [442, 184] width 9 height 8
radio input "true"
click at [478, 243] on label "True" at bounding box center [461, 247] width 61 height 28
click at [447, 244] on input "True" at bounding box center [442, 248] width 9 height 8
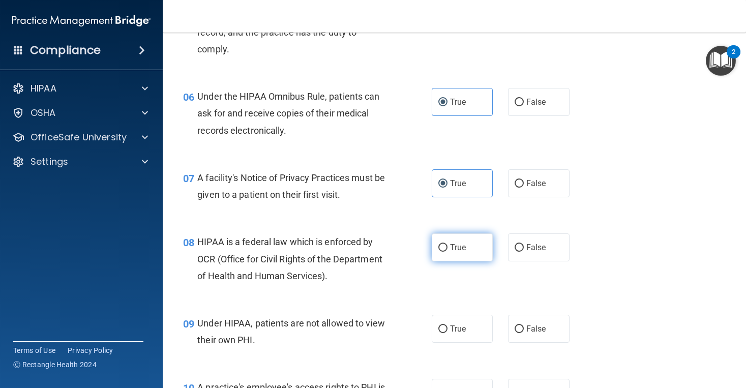
radio input "true"
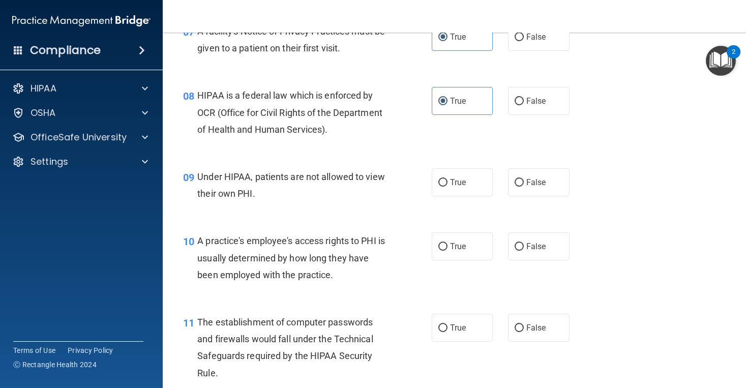
scroll to position [665, 0]
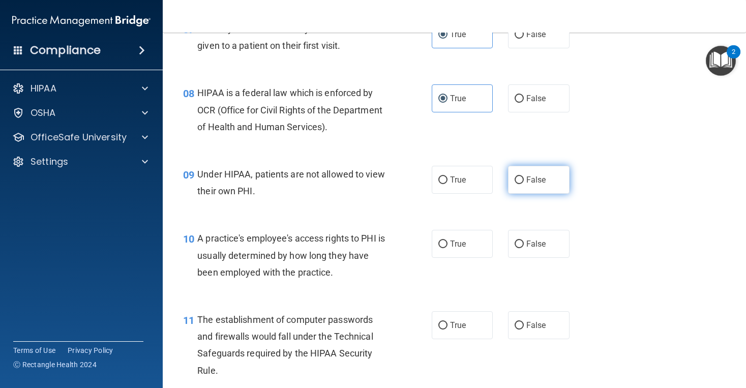
click at [550, 180] on label "False" at bounding box center [538, 180] width 61 height 28
click at [523, 180] on input "False" at bounding box center [518, 180] width 9 height 8
radio input "true"
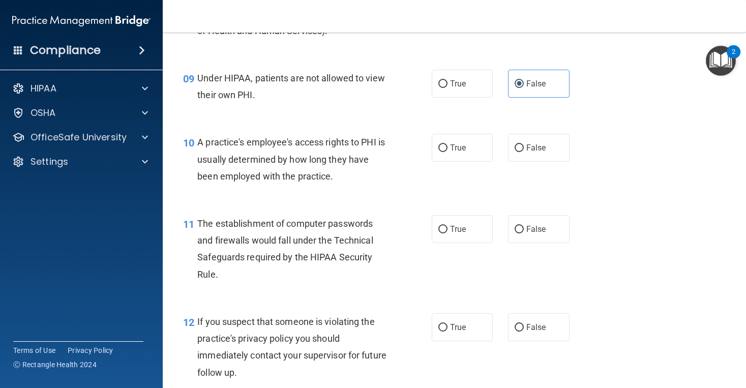
scroll to position [762, 0]
click at [534, 144] on span "False" at bounding box center [536, 147] width 20 height 10
click at [523, 144] on input "False" at bounding box center [518, 148] width 9 height 8
radio input "true"
click at [469, 222] on label "True" at bounding box center [461, 228] width 61 height 28
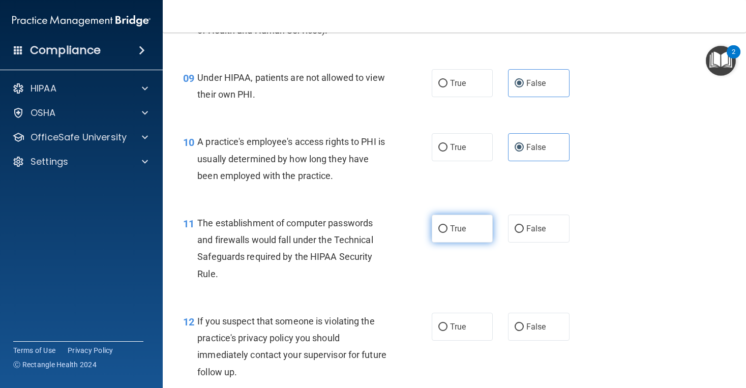
click at [447, 225] on input "True" at bounding box center [442, 229] width 9 height 8
radio input "true"
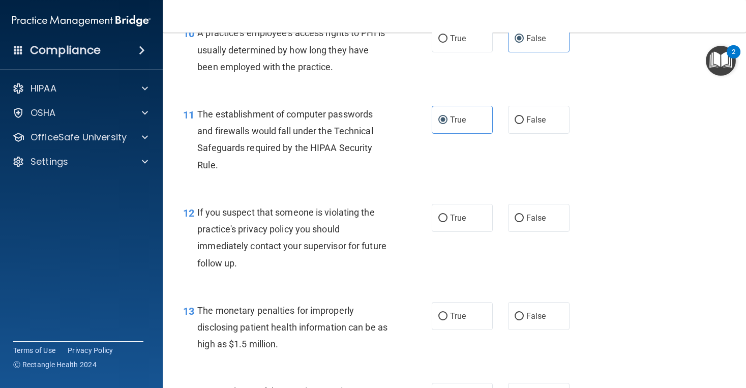
scroll to position [872, 0]
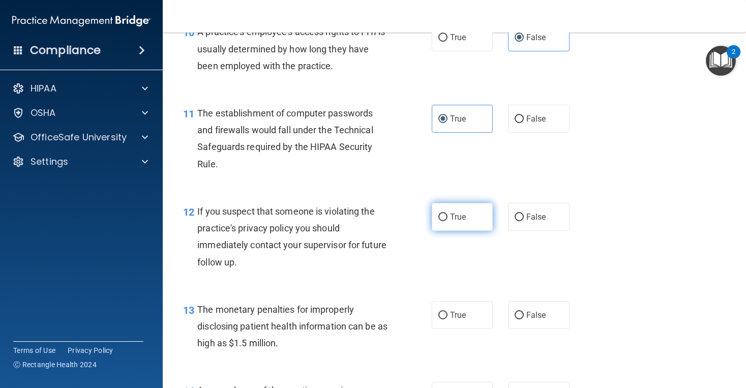
click at [463, 218] on label "True" at bounding box center [461, 217] width 61 height 28
click at [447, 218] on input "True" at bounding box center [442, 217] width 9 height 8
radio input "true"
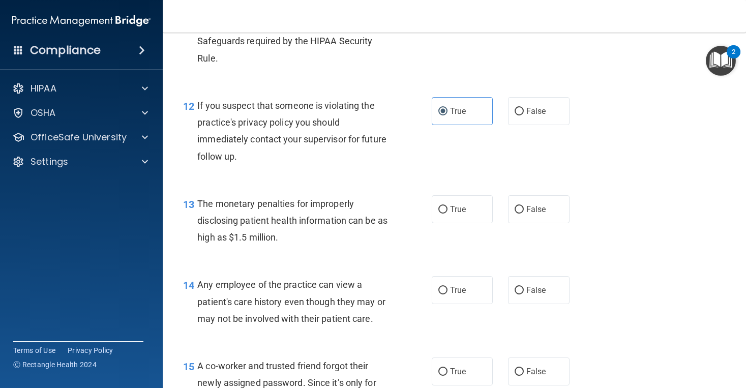
scroll to position [979, 0]
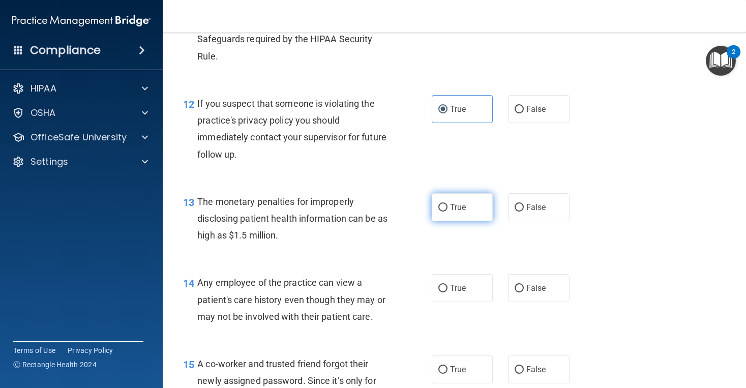
click at [476, 198] on label "True" at bounding box center [461, 207] width 61 height 28
click at [447, 204] on input "True" at bounding box center [442, 208] width 9 height 8
radio input "true"
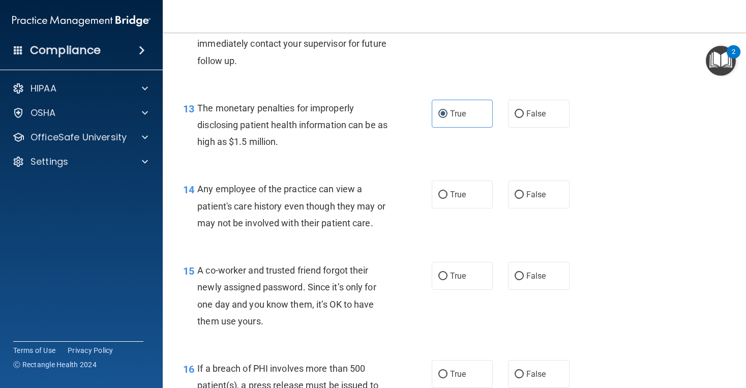
scroll to position [1066, 0]
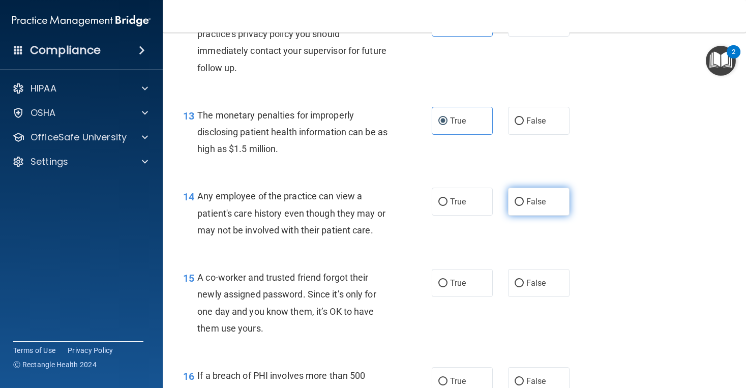
click at [547, 190] on label "False" at bounding box center [538, 202] width 61 height 28
click at [523, 198] on input "False" at bounding box center [518, 202] width 9 height 8
radio input "true"
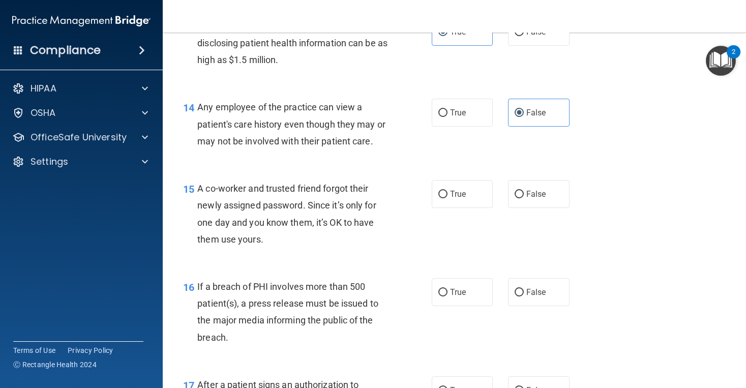
scroll to position [1158, 0]
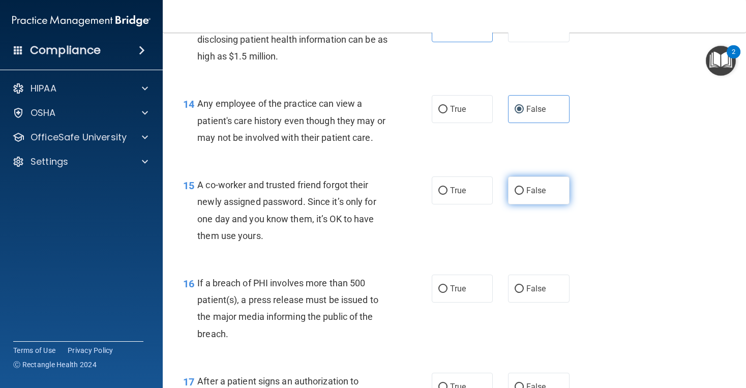
click at [535, 185] on span "False" at bounding box center [536, 190] width 20 height 10
click at [523, 187] on input "False" at bounding box center [518, 191] width 9 height 8
radio input "true"
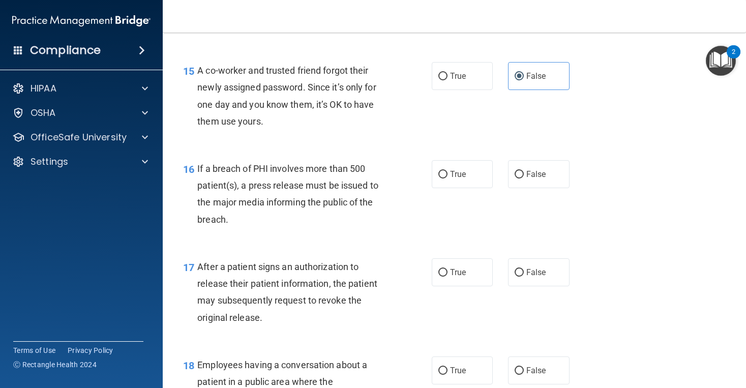
scroll to position [1280, 0]
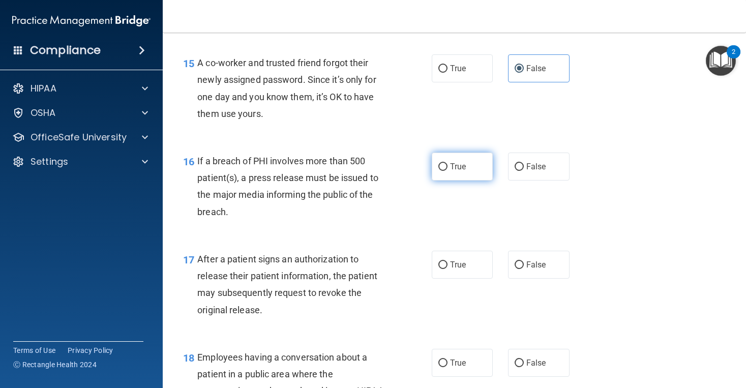
click at [446, 171] on label "True" at bounding box center [461, 166] width 61 height 28
click at [446, 171] on input "True" at bounding box center [442, 167] width 9 height 8
radio input "true"
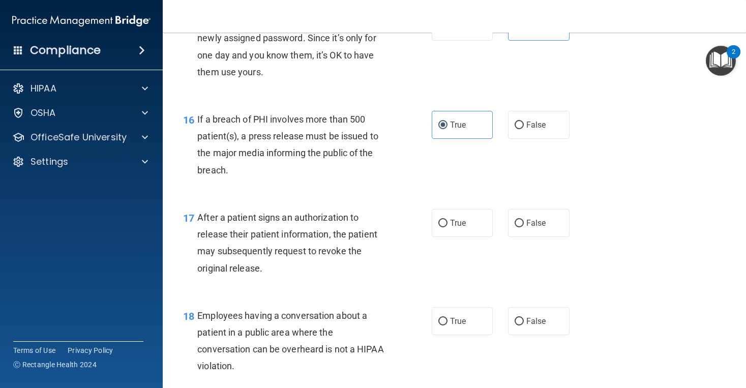
scroll to position [1332, 0]
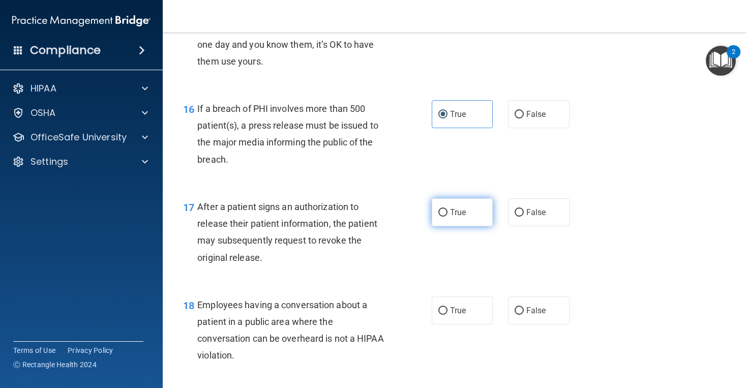
click at [475, 213] on label "True" at bounding box center [461, 212] width 61 height 28
click at [447, 213] on input "True" at bounding box center [442, 213] width 9 height 8
radio input "true"
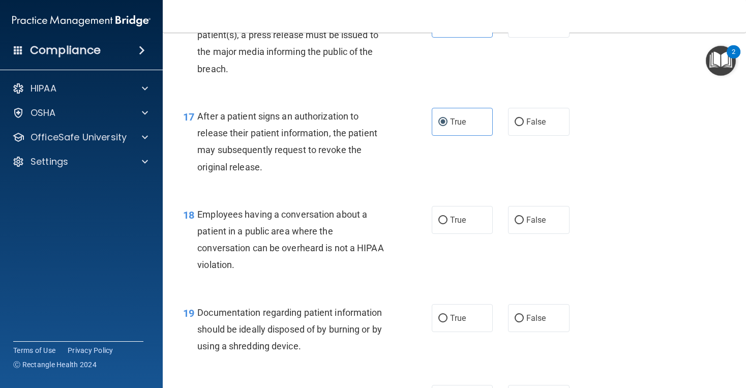
scroll to position [1434, 0]
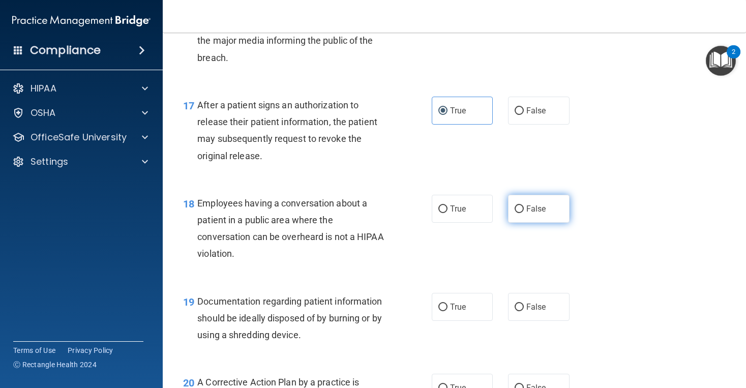
click at [539, 209] on label "False" at bounding box center [538, 209] width 61 height 28
click at [523, 209] on input "False" at bounding box center [518, 209] width 9 height 8
radio input "true"
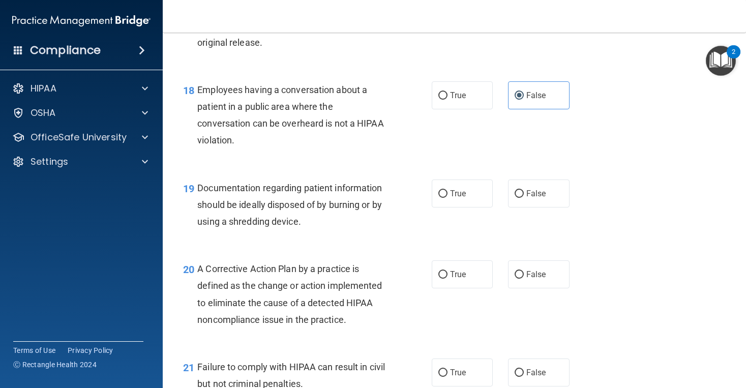
scroll to position [1553, 0]
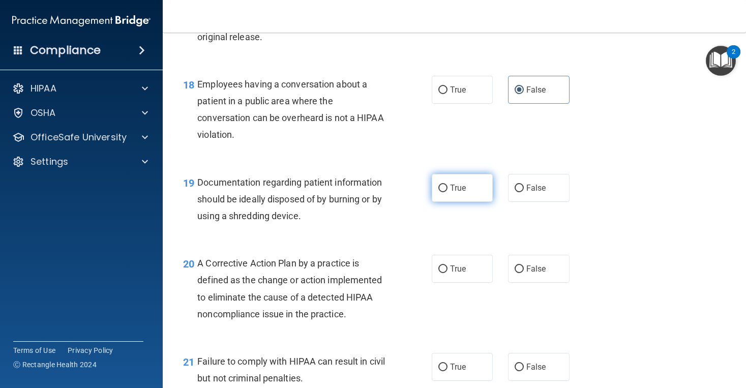
click at [478, 174] on label "True" at bounding box center [461, 188] width 61 height 28
click at [447, 184] on input "True" at bounding box center [442, 188] width 9 height 8
radio input "true"
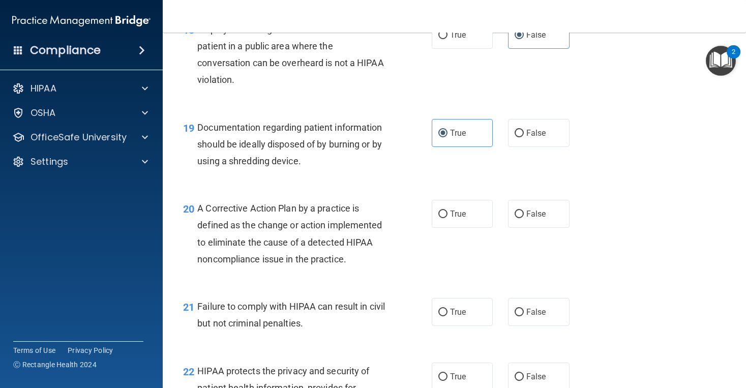
scroll to position [1610, 0]
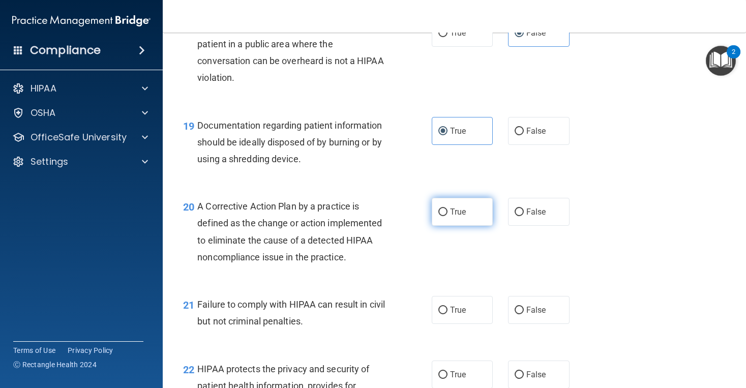
click at [490, 207] on label "True" at bounding box center [461, 212] width 61 height 28
click at [447, 208] on input "True" at bounding box center [442, 212] width 9 height 8
radio input "true"
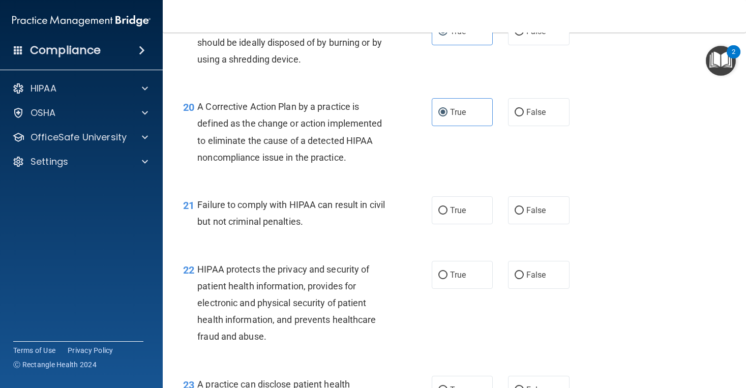
scroll to position [1711, 0]
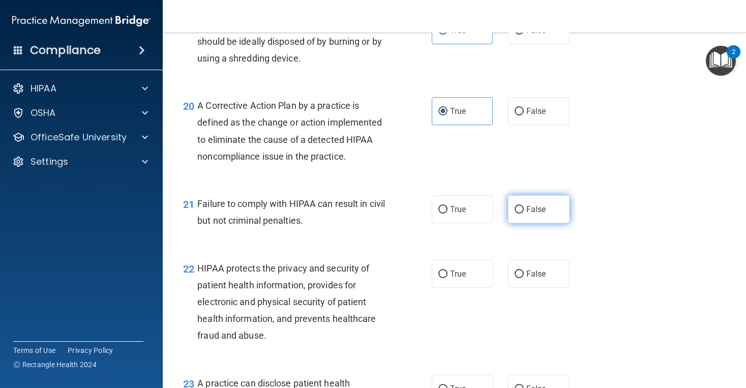
click at [536, 195] on label "False" at bounding box center [538, 209] width 61 height 28
click at [523, 206] on input "False" at bounding box center [518, 210] width 9 height 8
radio input "true"
click at [475, 266] on label "True" at bounding box center [461, 274] width 61 height 28
click at [447, 270] on input "True" at bounding box center [442, 274] width 9 height 8
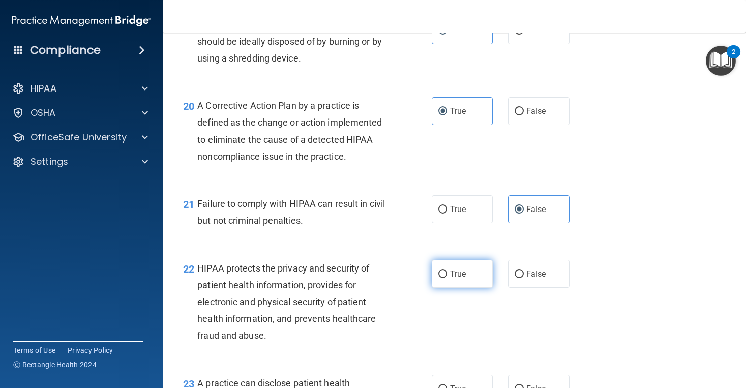
radio input "true"
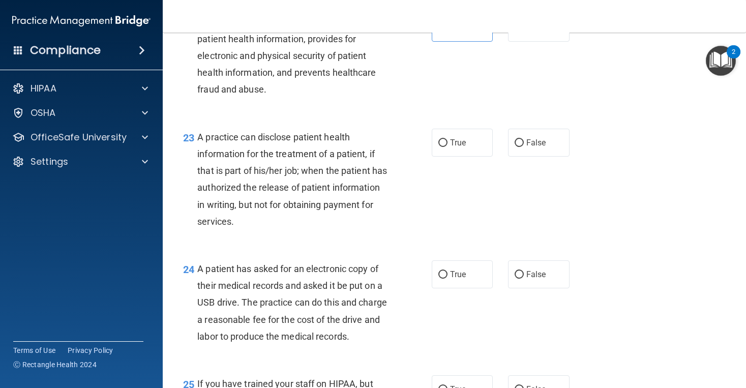
scroll to position [1954, 0]
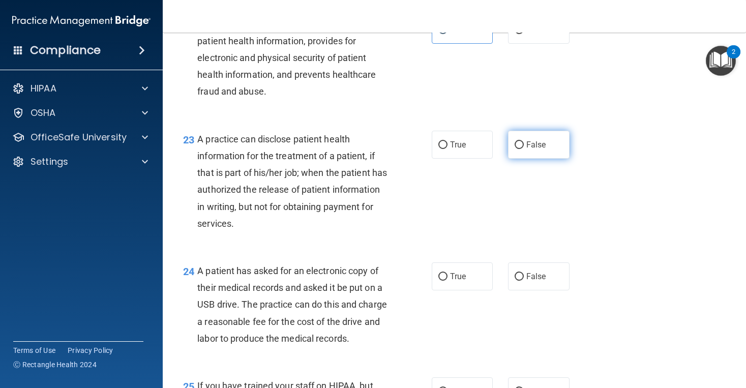
click at [530, 140] on span "False" at bounding box center [536, 145] width 20 height 10
click at [523, 141] on input "False" at bounding box center [518, 145] width 9 height 8
radio input "true"
click at [457, 271] on span "True" at bounding box center [458, 276] width 16 height 10
click at [447, 273] on input "True" at bounding box center [442, 277] width 9 height 8
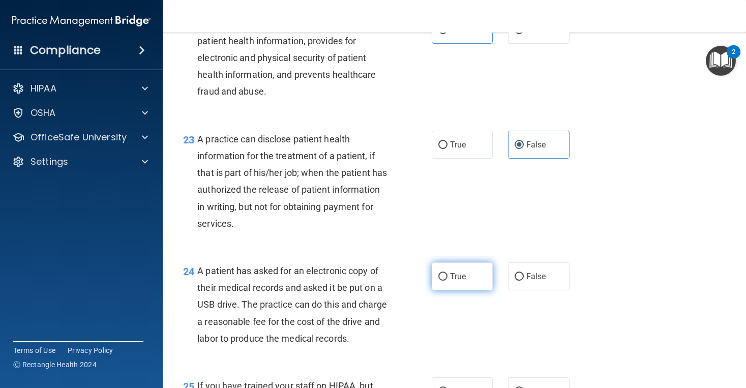
radio input "true"
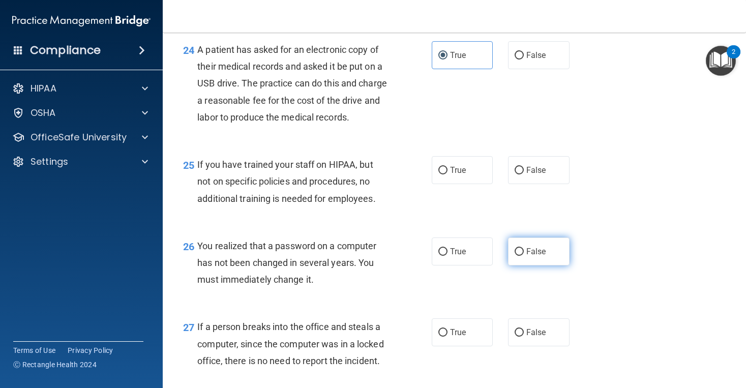
scroll to position [2178, 0]
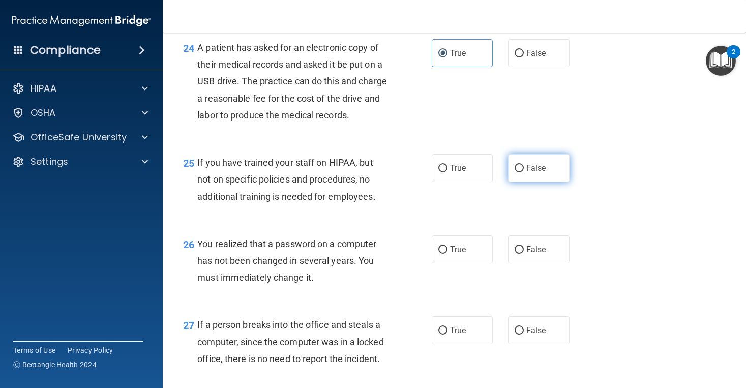
click at [542, 173] on span "False" at bounding box center [536, 168] width 20 height 10
click at [523, 172] on input "False" at bounding box center [518, 169] width 9 height 8
radio input "true"
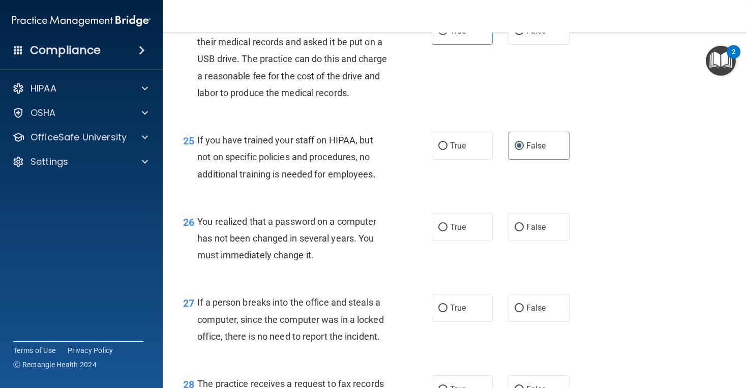
scroll to position [2197, 0]
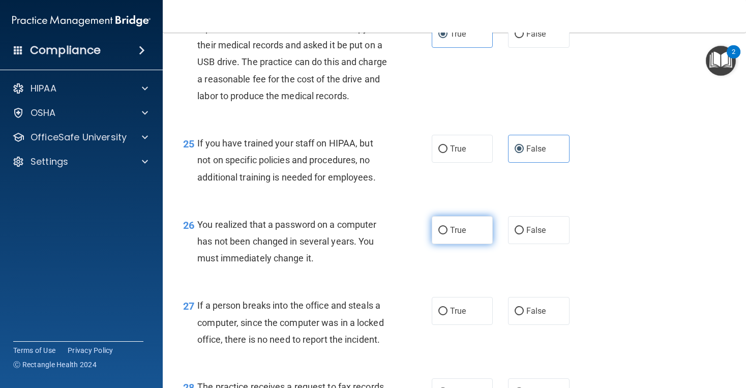
click at [472, 239] on label "True" at bounding box center [461, 230] width 61 height 28
click at [447, 234] on input "True" at bounding box center [442, 231] width 9 height 8
radio input "true"
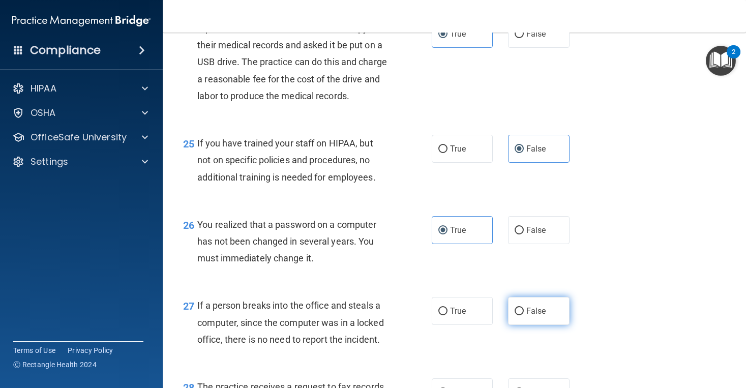
click at [530, 306] on label "False" at bounding box center [538, 311] width 61 height 28
click at [523, 307] on input "False" at bounding box center [518, 311] width 9 height 8
radio input "true"
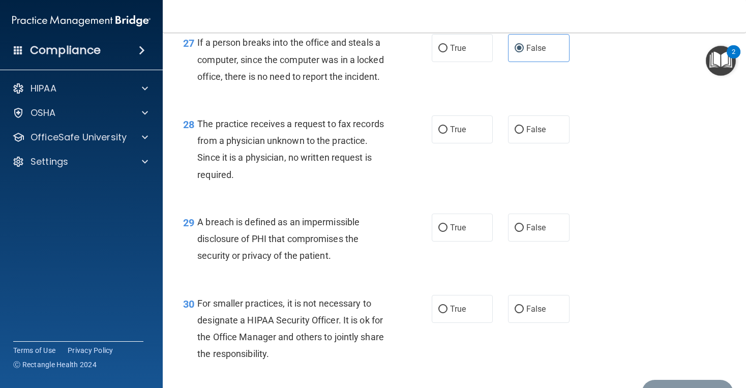
scroll to position [2461, 0]
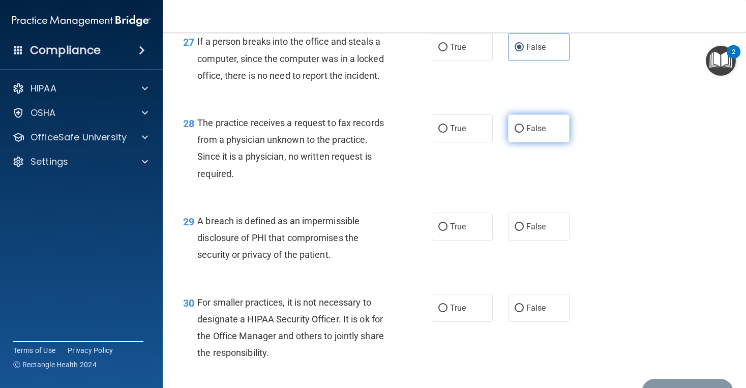
click at [529, 133] on span "False" at bounding box center [536, 128] width 20 height 10
click at [523, 133] on input "False" at bounding box center [518, 129] width 9 height 8
radio input "true"
click at [454, 250] on div "29 A breach is defined as an impermissible disclosure of PHI that compromises t…" at bounding box center [453, 240] width 557 height 81
click at [455, 231] on span "True" at bounding box center [458, 227] width 16 height 10
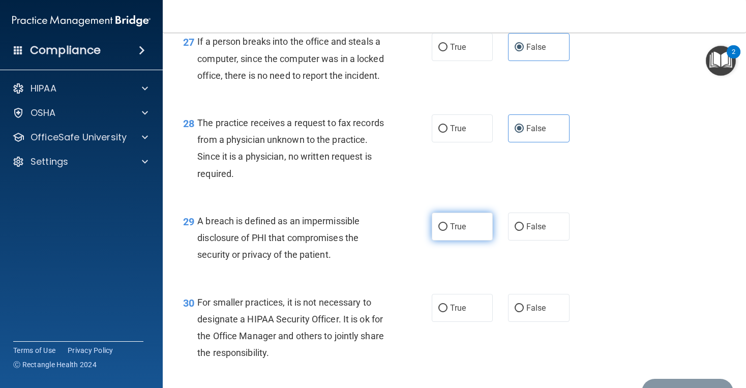
click at [447, 231] on input "True" at bounding box center [442, 227] width 9 height 8
radio input "true"
click at [531, 313] on span "False" at bounding box center [536, 308] width 20 height 10
click at [523, 312] on input "False" at bounding box center [518, 308] width 9 height 8
radio input "true"
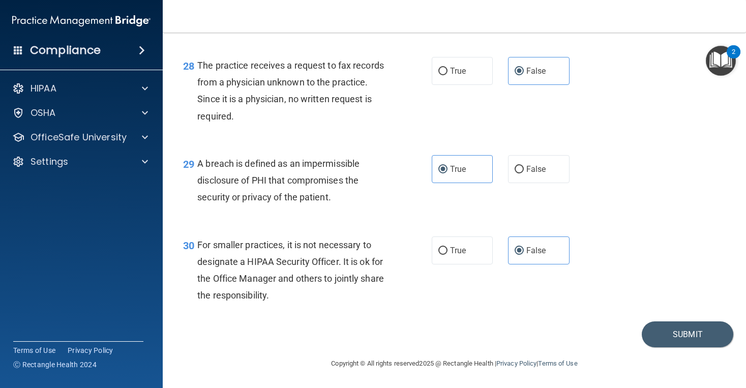
scroll to position [2522, 0]
click at [687, 334] on button "Submit" at bounding box center [686, 334] width 91 height 26
click at [684, 333] on button "Submit" at bounding box center [686, 334] width 91 height 26
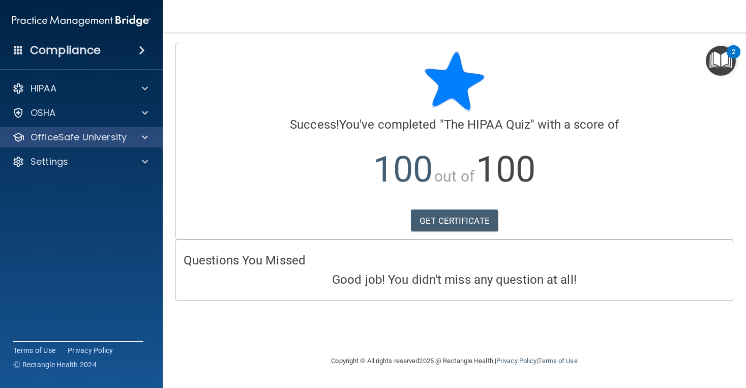
click at [146, 140] on span at bounding box center [145, 137] width 6 height 12
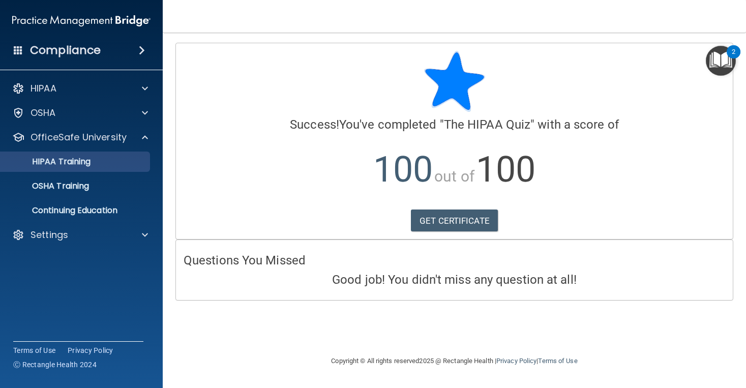
click at [129, 170] on link "HIPAA Training" at bounding box center [70, 161] width 160 height 20
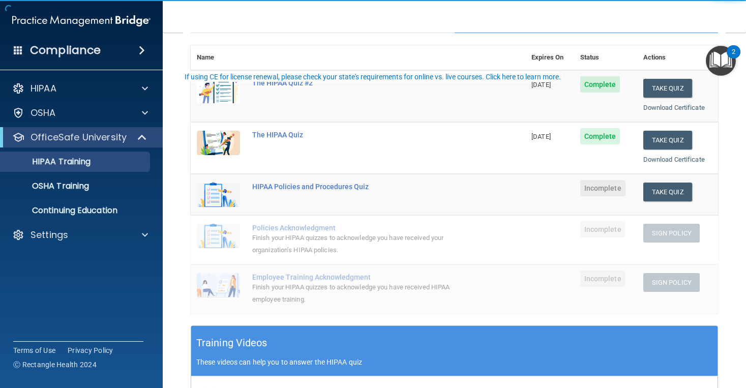
scroll to position [115, 0]
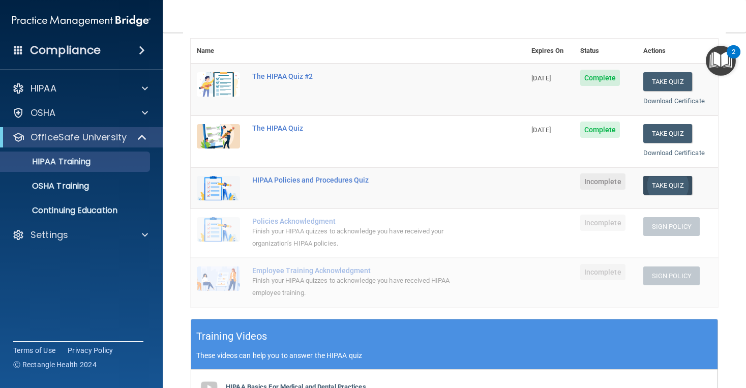
click at [665, 179] on button "Take Quiz" at bounding box center [667, 185] width 49 height 19
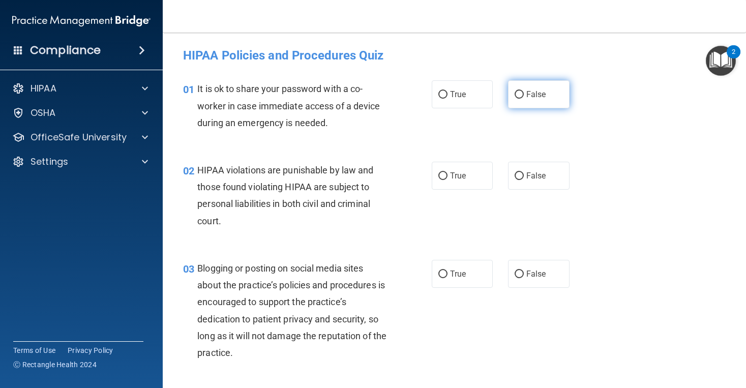
click at [555, 89] on label "False" at bounding box center [538, 94] width 61 height 28
click at [523, 91] on input "False" at bounding box center [518, 95] width 9 height 8
radio input "true"
click at [474, 166] on label "True" at bounding box center [461, 176] width 61 height 28
click at [447, 172] on input "True" at bounding box center [442, 176] width 9 height 8
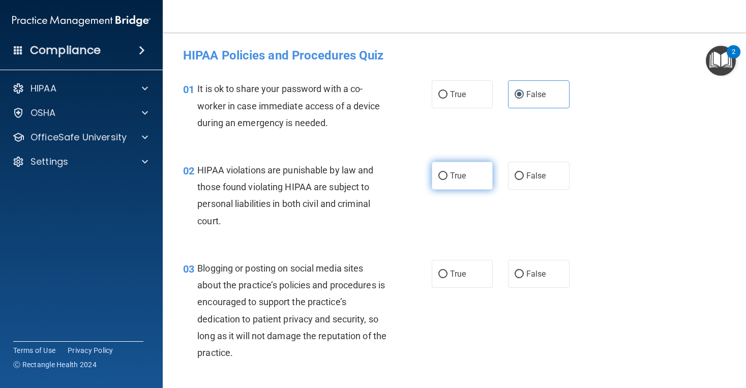
radio input "true"
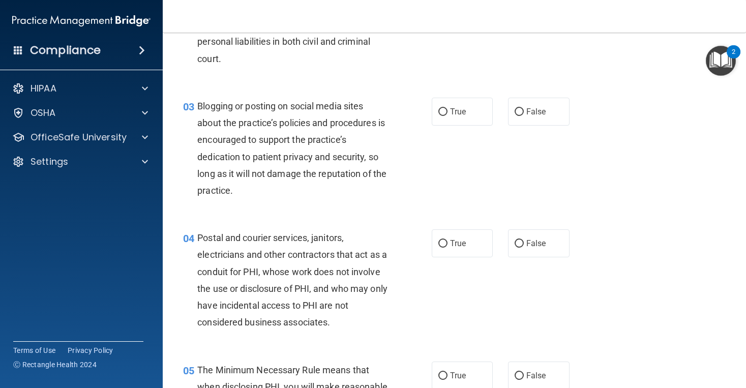
scroll to position [164, 0]
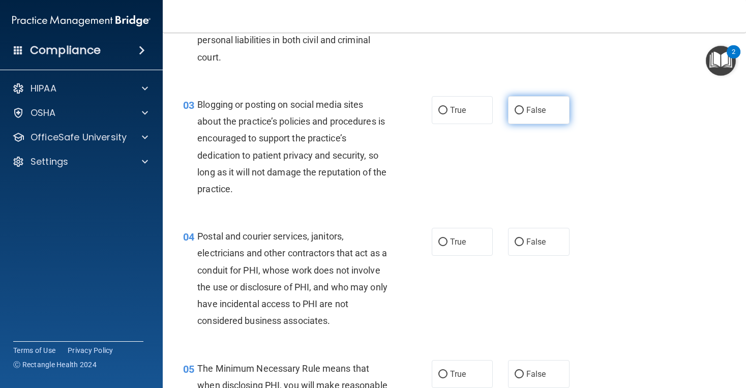
click at [539, 118] on label "False" at bounding box center [538, 110] width 61 height 28
click at [523, 114] on input "False" at bounding box center [518, 111] width 9 height 8
radio input "true"
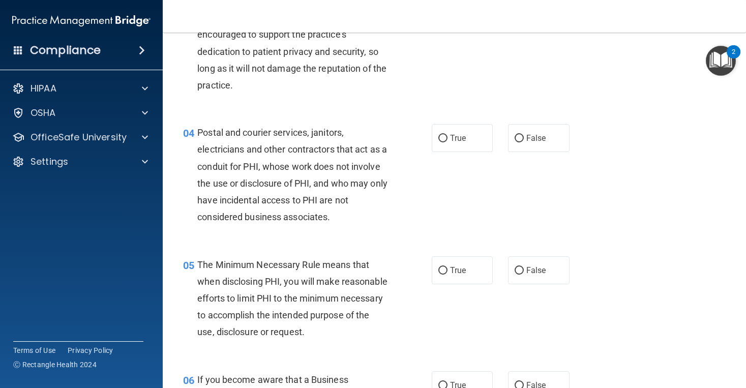
scroll to position [268, 0]
click at [463, 149] on label "True" at bounding box center [461, 137] width 61 height 28
click at [447, 142] on input "True" at bounding box center [442, 138] width 9 height 8
radio input "true"
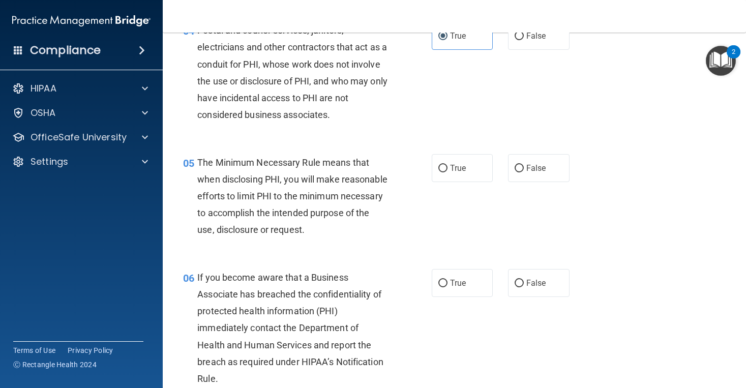
scroll to position [370, 0]
click at [456, 174] on label "True" at bounding box center [461, 167] width 61 height 28
click at [447, 172] on input "True" at bounding box center [442, 168] width 9 height 8
radio input "true"
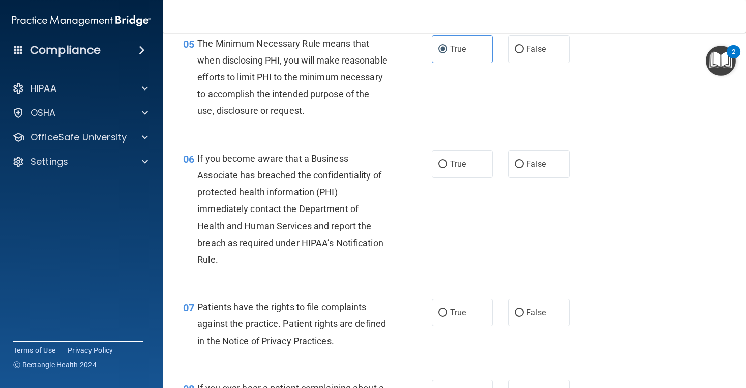
scroll to position [491, 0]
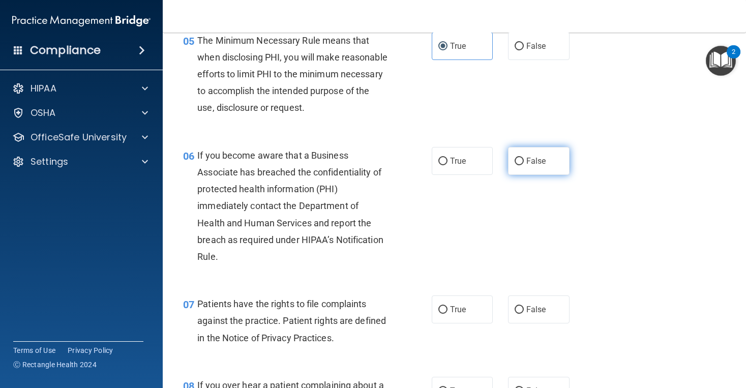
click at [539, 175] on label "False" at bounding box center [538, 161] width 61 height 28
click at [523, 165] on input "False" at bounding box center [518, 162] width 9 height 8
radio input "true"
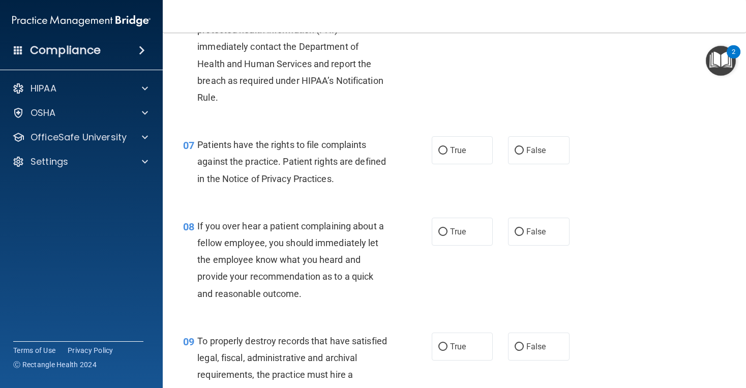
scroll to position [648, 0]
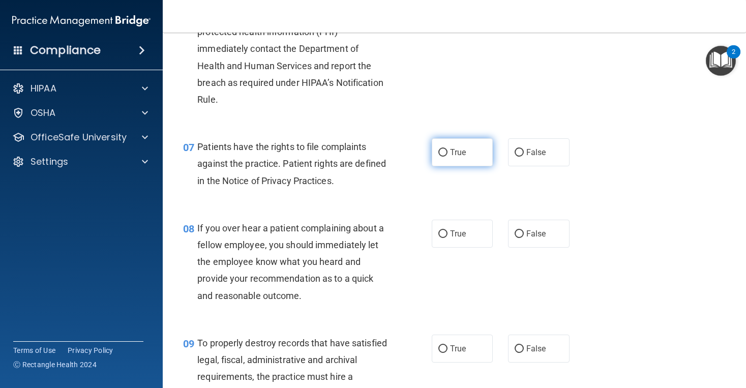
click at [461, 166] on label "True" at bounding box center [461, 152] width 61 height 28
click at [447, 157] on input "True" at bounding box center [442, 153] width 9 height 8
radio input "true"
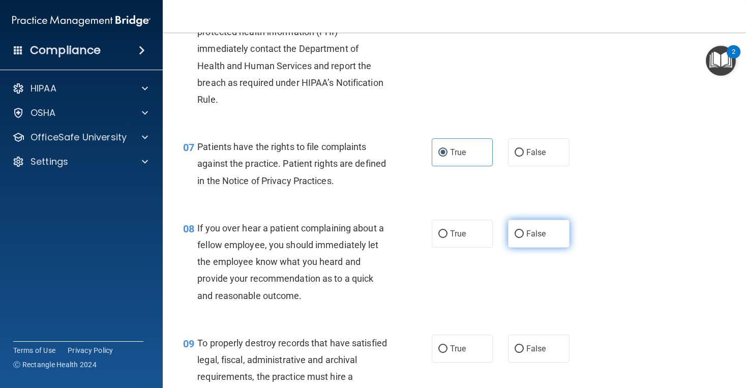
click at [539, 239] on label "False" at bounding box center [538, 234] width 61 height 28
click at [523, 238] on input "False" at bounding box center [518, 234] width 9 height 8
radio input "true"
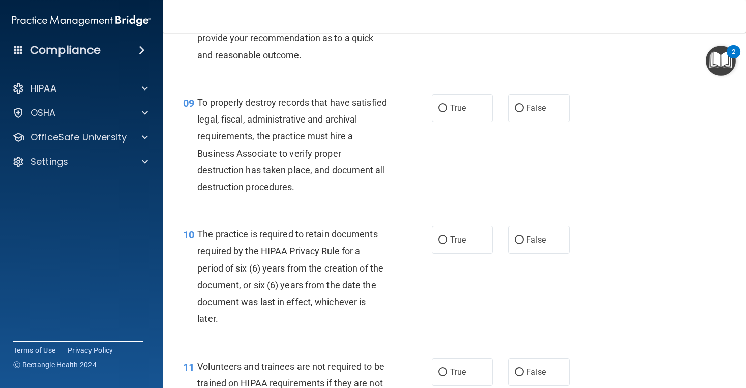
scroll to position [887, 0]
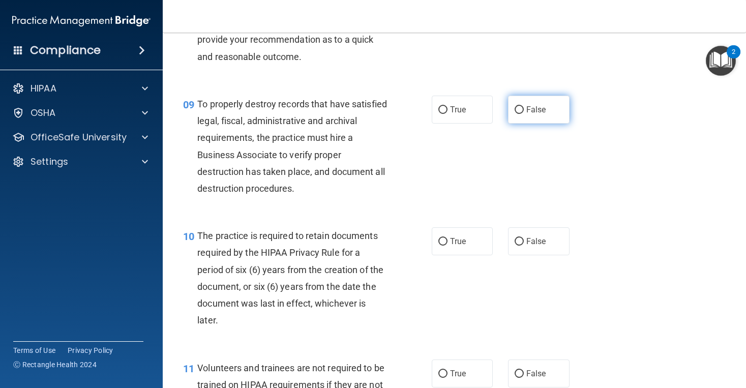
click at [553, 123] on label "False" at bounding box center [538, 110] width 61 height 28
click at [523, 114] on input "False" at bounding box center [518, 110] width 9 height 8
radio input "true"
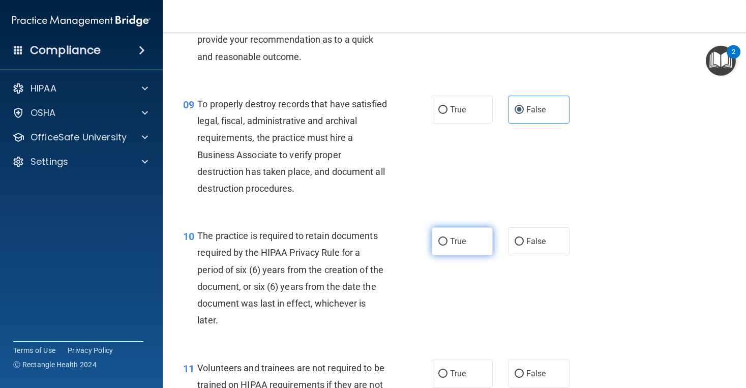
click at [485, 244] on label "True" at bounding box center [461, 241] width 61 height 28
click at [447, 244] on input "True" at bounding box center [442, 242] width 9 height 8
radio input "true"
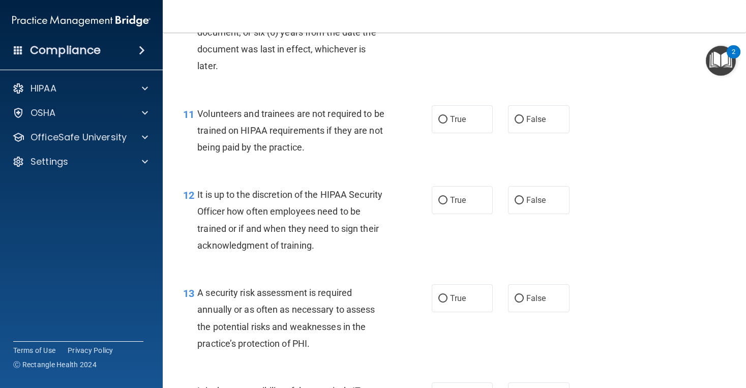
scroll to position [1141, 0]
click at [540, 125] on span "False" at bounding box center [536, 120] width 20 height 10
click at [523, 124] on input "False" at bounding box center [518, 120] width 9 height 8
radio input "true"
click at [547, 202] on label "False" at bounding box center [538, 201] width 61 height 28
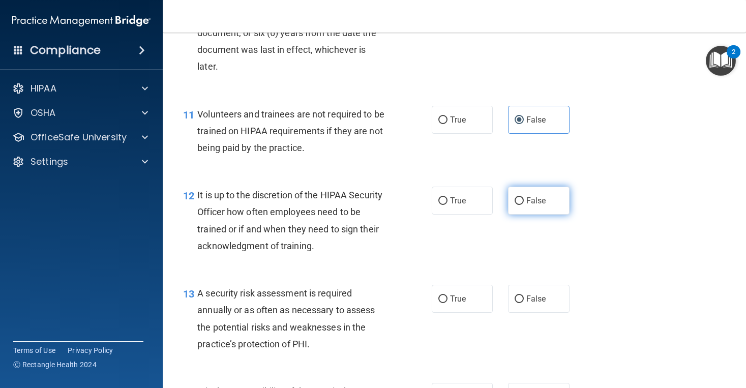
click at [523, 202] on input "False" at bounding box center [518, 201] width 9 height 8
radio input "true"
click at [464, 303] on span "True" at bounding box center [458, 299] width 16 height 10
click at [447, 303] on input "True" at bounding box center [442, 299] width 9 height 8
radio input "true"
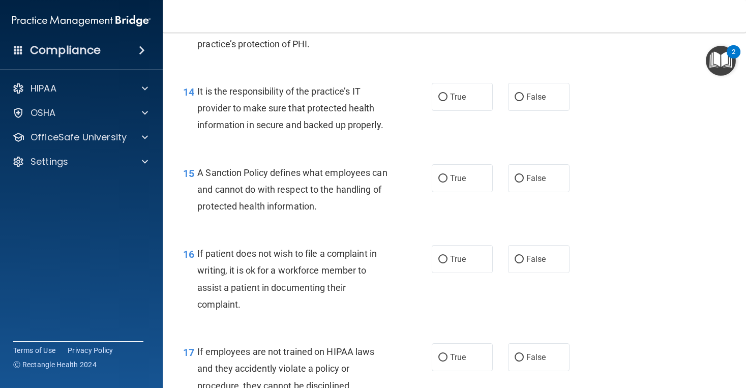
scroll to position [1443, 0]
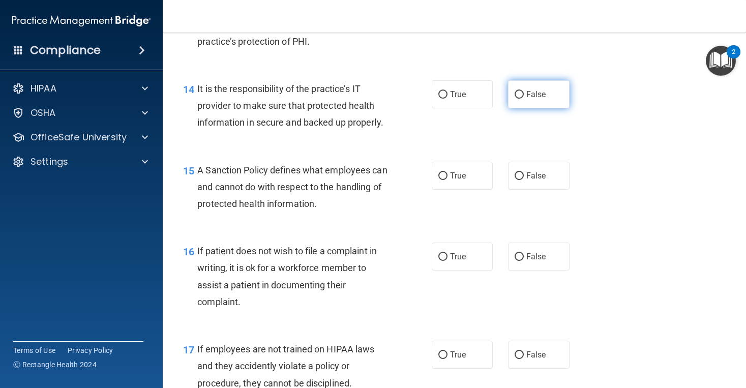
click at [556, 96] on label "False" at bounding box center [538, 94] width 61 height 28
click at [523, 96] on input "False" at bounding box center [518, 95] width 9 height 8
radio input "true"
click at [520, 189] on label "False" at bounding box center [538, 176] width 61 height 28
click at [520, 180] on input "False" at bounding box center [518, 176] width 9 height 8
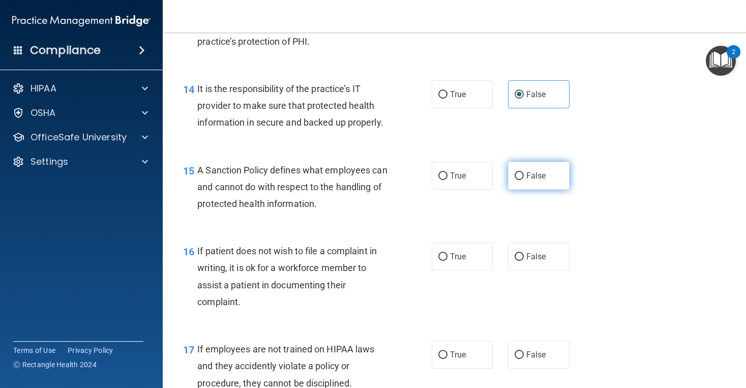
radio input "true"
click at [455, 270] on label "True" at bounding box center [461, 256] width 61 height 28
click at [447, 261] on input "True" at bounding box center [442, 257] width 9 height 8
radio input "true"
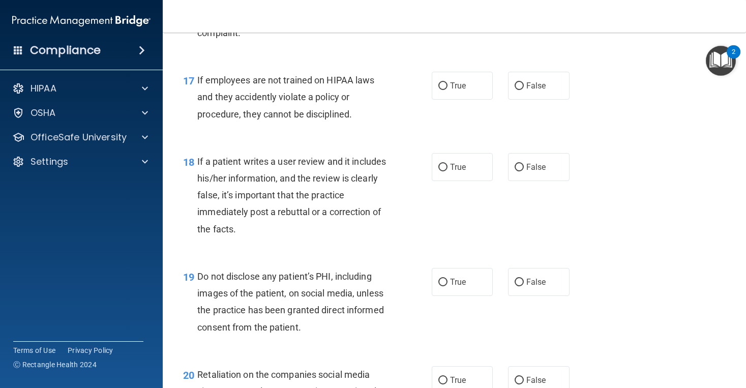
scroll to position [1709, 0]
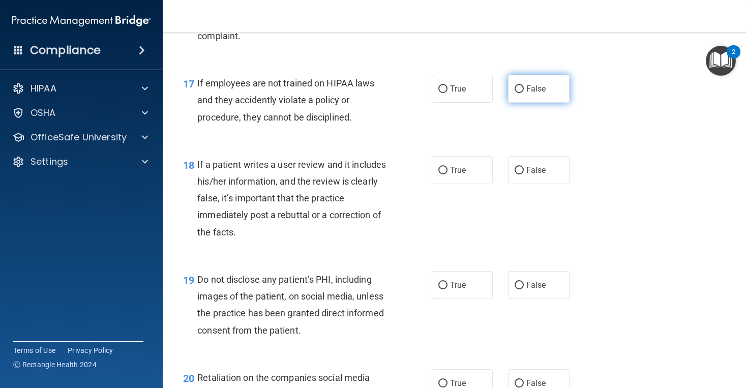
click at [538, 94] on span "False" at bounding box center [536, 89] width 20 height 10
click at [523, 93] on input "False" at bounding box center [518, 89] width 9 height 8
radio input "true"
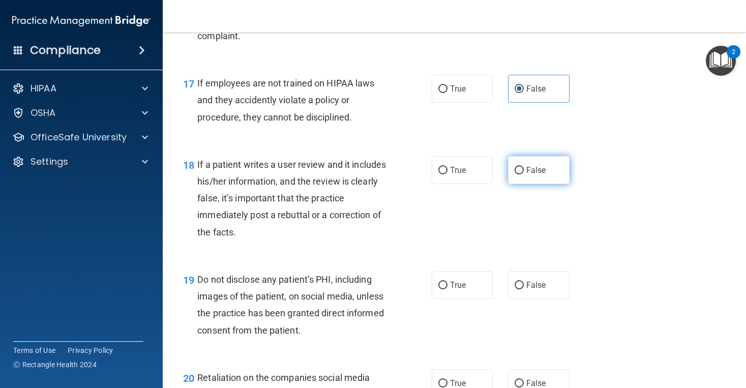
click at [532, 175] on span "False" at bounding box center [536, 170] width 20 height 10
click at [523, 174] on input "False" at bounding box center [518, 171] width 9 height 8
radio input "true"
click at [451, 298] on label "True" at bounding box center [461, 285] width 61 height 28
click at [447, 289] on input "True" at bounding box center [442, 286] width 9 height 8
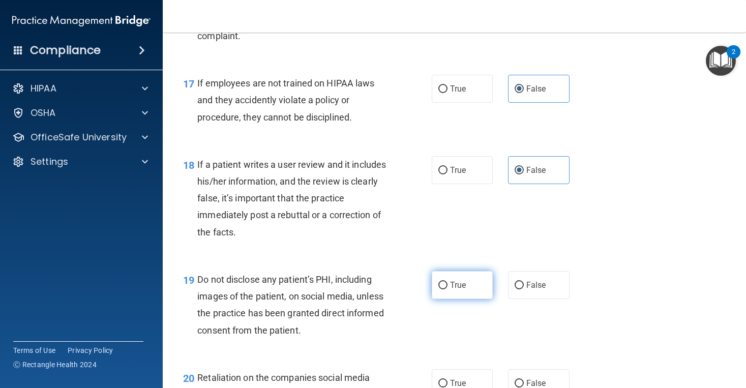
radio input "true"
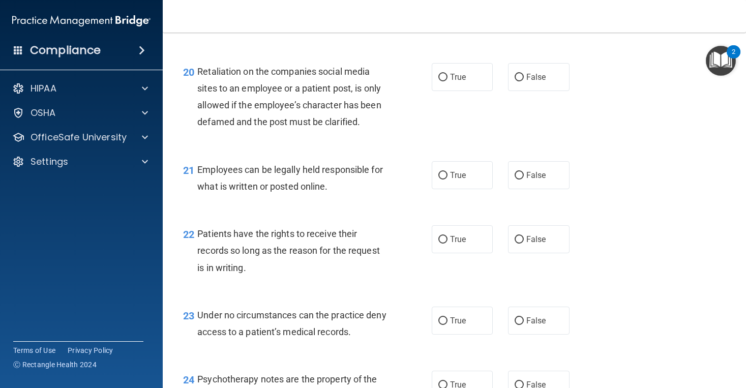
scroll to position [2018, 0]
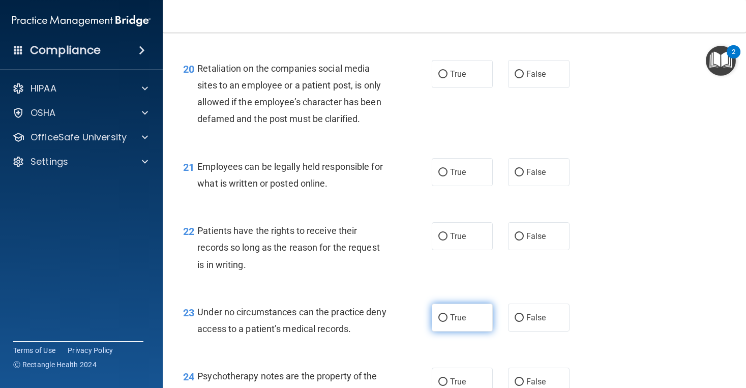
click at [475, 311] on label "True" at bounding box center [461, 317] width 61 height 28
click at [447, 314] on input "True" at bounding box center [442, 318] width 9 height 8
radio input "true"
click at [539, 79] on span "False" at bounding box center [536, 74] width 20 height 10
click at [523, 78] on input "False" at bounding box center [518, 75] width 9 height 8
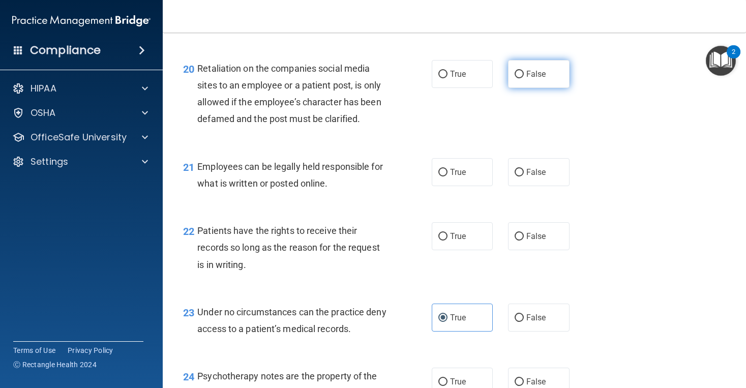
radio input "true"
click at [457, 174] on span "True" at bounding box center [458, 172] width 16 height 10
click at [447, 174] on input "True" at bounding box center [442, 173] width 9 height 8
radio input "true"
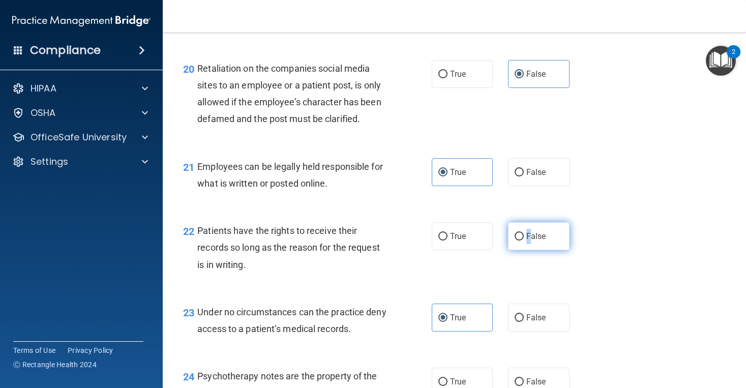
click at [529, 235] on label "False" at bounding box center [538, 236] width 61 height 28
click at [523, 235] on input "False" at bounding box center [518, 237] width 9 height 8
radio input "true"
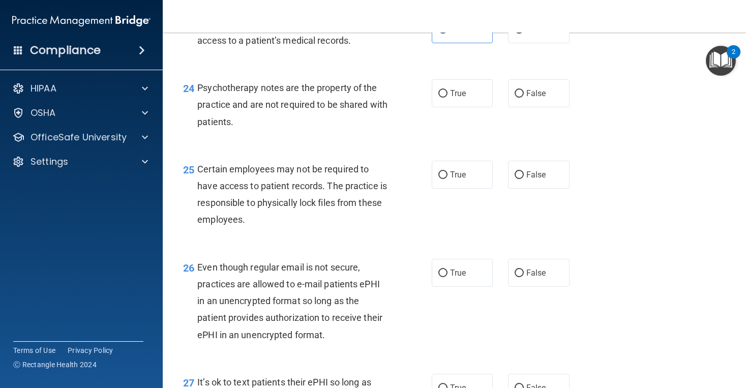
scroll to position [2304, 0]
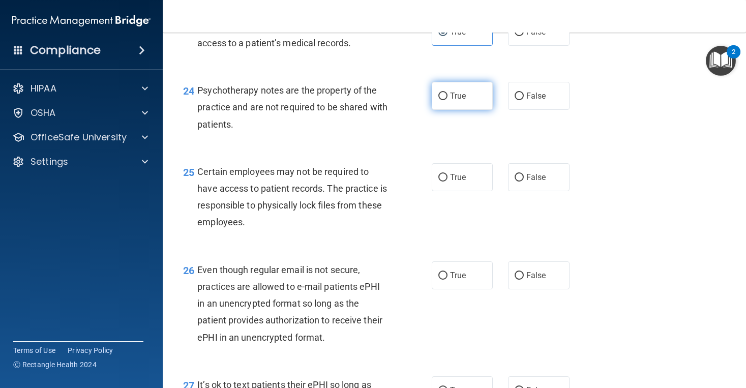
click at [452, 101] on span "True" at bounding box center [458, 96] width 16 height 10
click at [447, 100] on input "True" at bounding box center [442, 96] width 9 height 8
radio input "true"
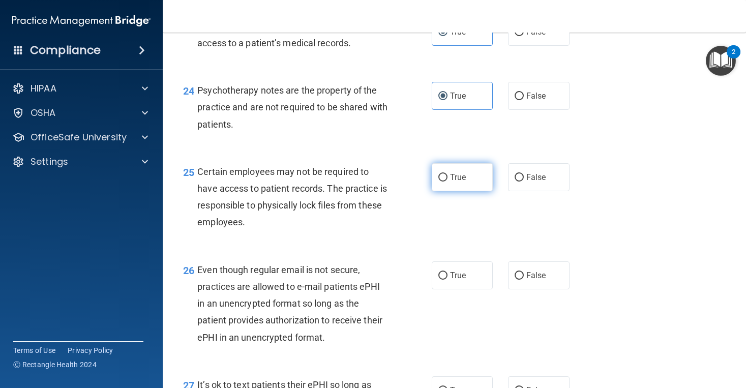
click at [461, 179] on span "True" at bounding box center [458, 177] width 16 height 10
click at [447, 179] on input "True" at bounding box center [442, 178] width 9 height 8
radio input "true"
click at [439, 286] on label "True" at bounding box center [461, 275] width 61 height 28
click at [439, 280] on input "True" at bounding box center [442, 276] width 9 height 8
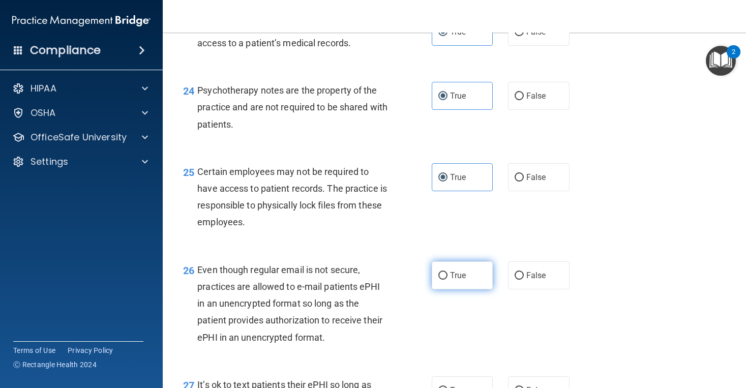
radio input "true"
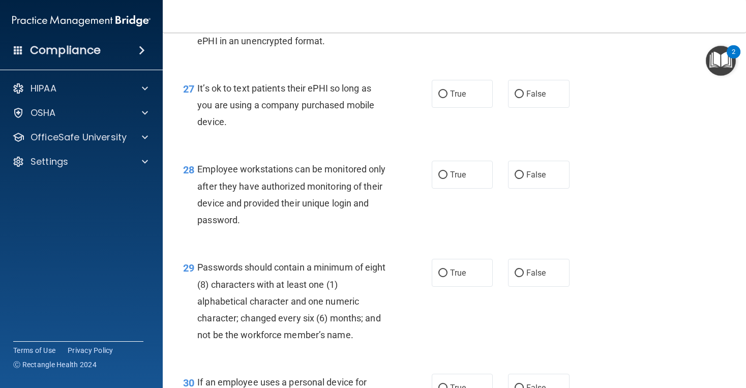
scroll to position [2602, 0]
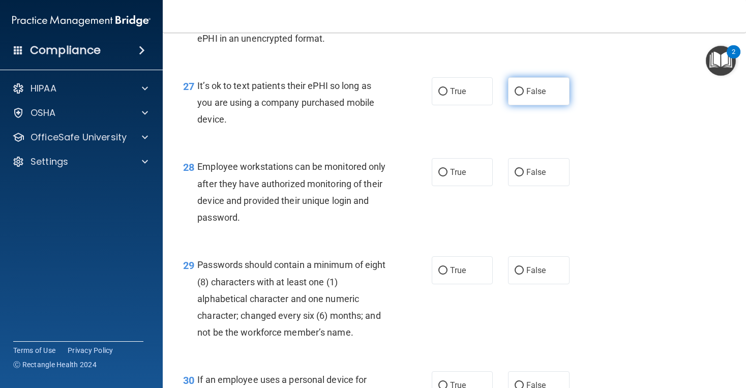
click at [561, 91] on label "False" at bounding box center [538, 91] width 61 height 28
click at [523, 91] on input "False" at bounding box center [518, 92] width 9 height 8
radio input "true"
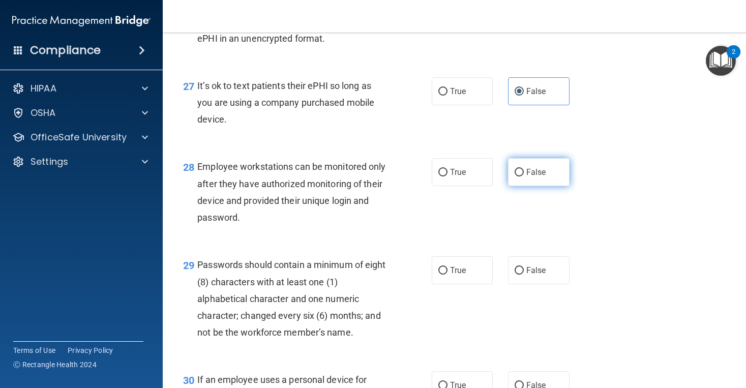
click at [543, 171] on label "False" at bounding box center [538, 172] width 61 height 28
click at [523, 171] on input "False" at bounding box center [518, 173] width 9 height 8
radio input "true"
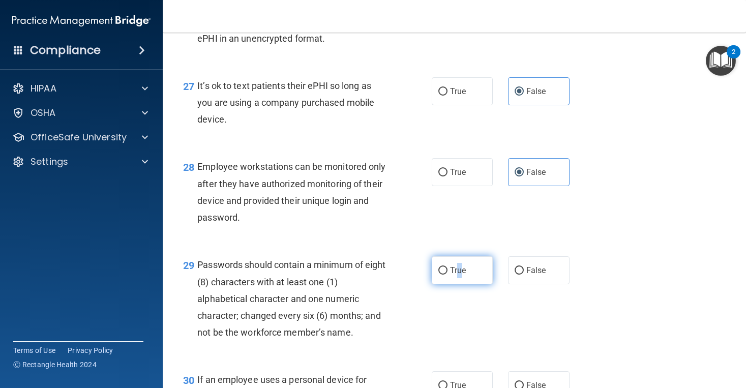
click at [459, 272] on span "True" at bounding box center [458, 270] width 16 height 10
click at [447, 272] on input "True" at bounding box center [442, 271] width 9 height 8
radio input "true"
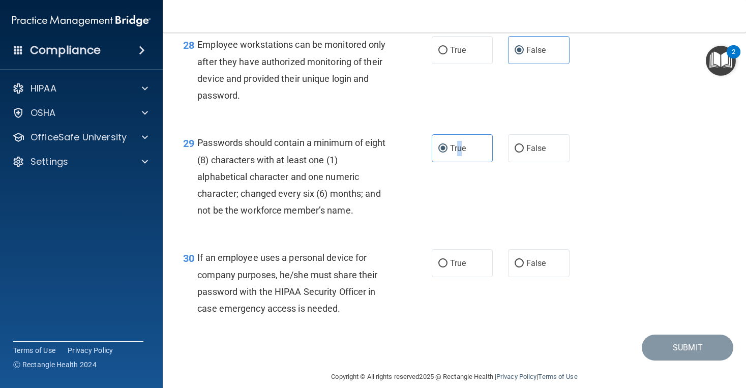
scroll to position [2725, 0]
click at [535, 276] on label "False" at bounding box center [538, 263] width 61 height 28
click at [523, 267] on input "False" at bounding box center [518, 263] width 9 height 8
radio input "true"
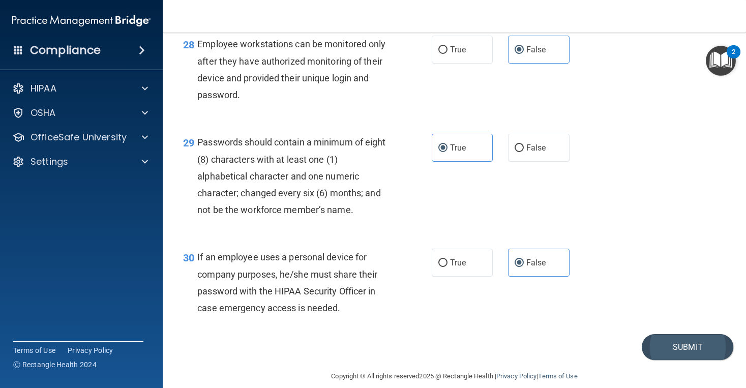
click at [682, 351] on button "Submit" at bounding box center [686, 347] width 91 height 26
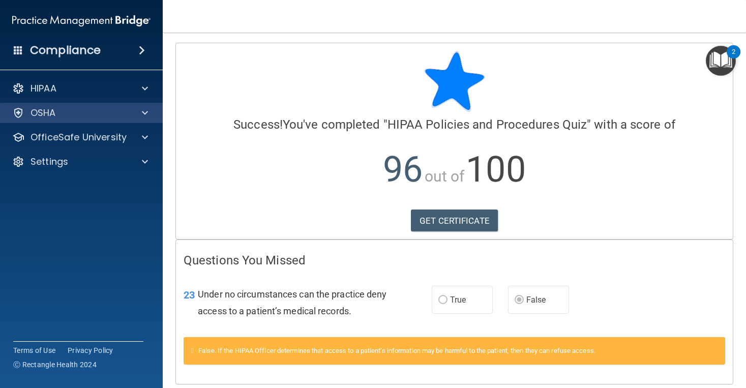
click at [134, 114] on div at bounding box center [143, 113] width 25 height 12
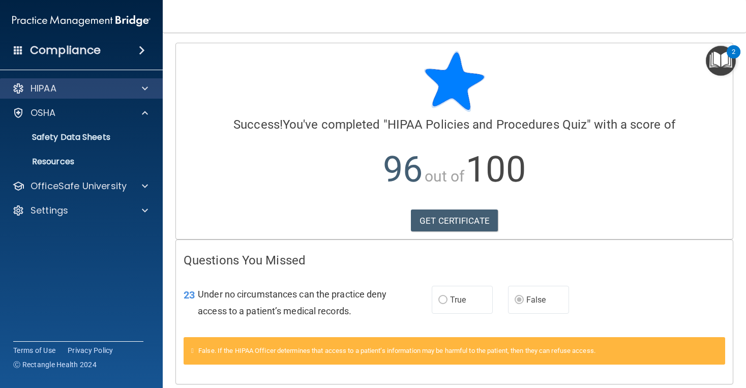
click at [147, 94] on span at bounding box center [145, 88] width 6 height 12
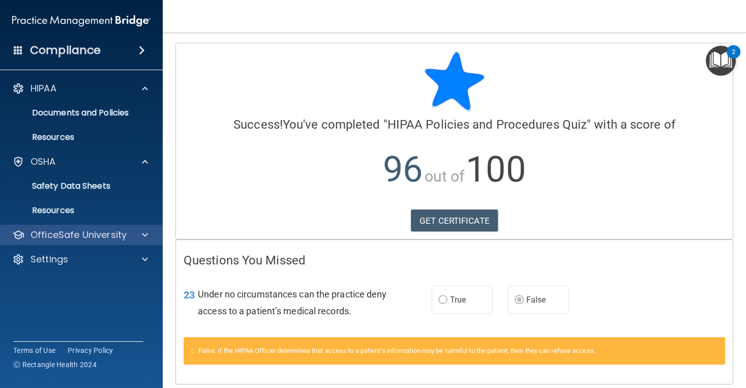
click at [101, 236] on p "OfficeSafe University" at bounding box center [78, 235] width 96 height 12
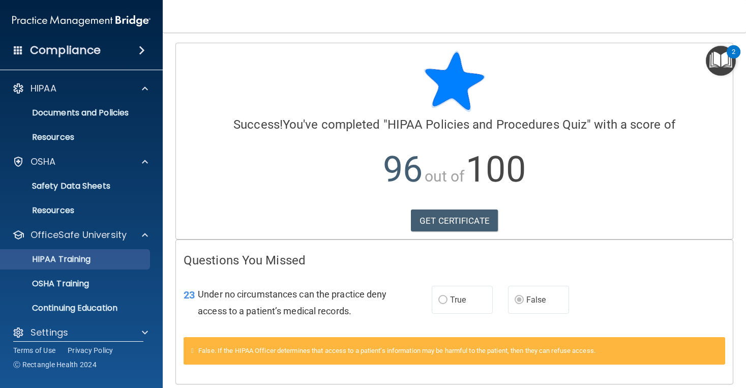
click at [90, 263] on p "HIPAA Training" at bounding box center [49, 259] width 84 height 10
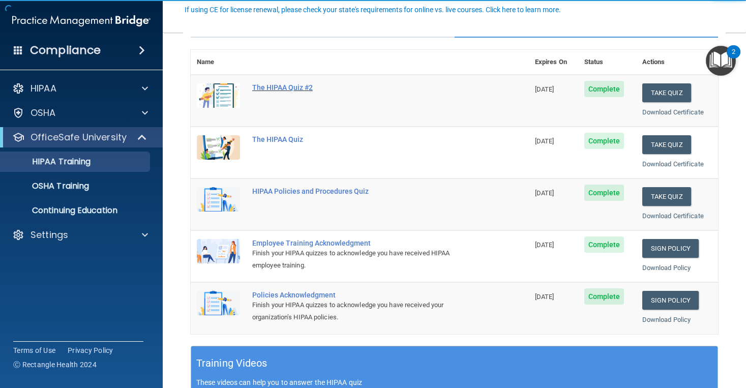
scroll to position [108, 0]
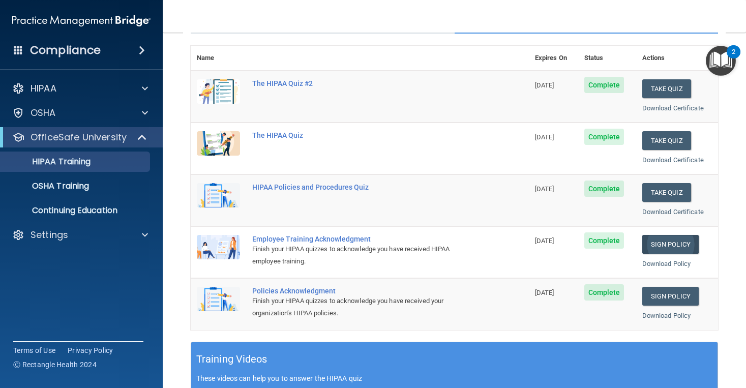
click at [668, 238] on link "Sign Policy" at bounding box center [670, 244] width 56 height 19
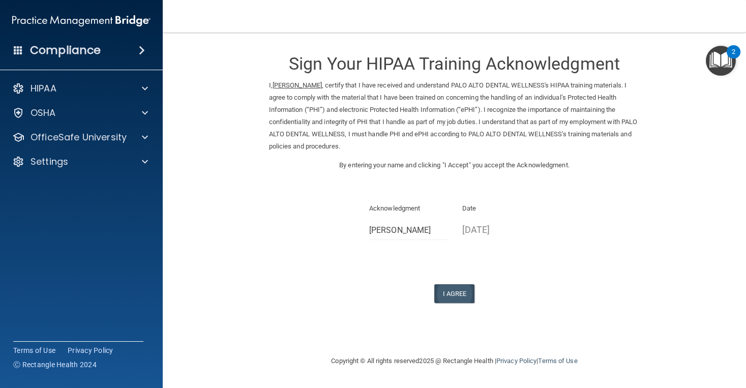
click at [459, 284] on button "I Agree" at bounding box center [454, 293] width 41 height 19
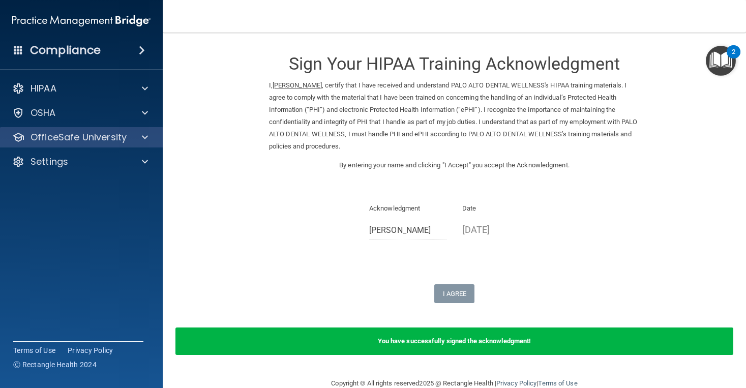
click at [150, 138] on div at bounding box center [143, 137] width 25 height 12
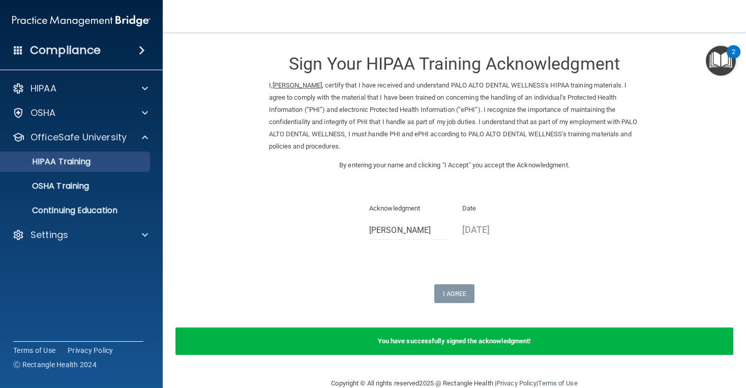
click at [135, 158] on div "HIPAA Training" at bounding box center [76, 162] width 139 height 10
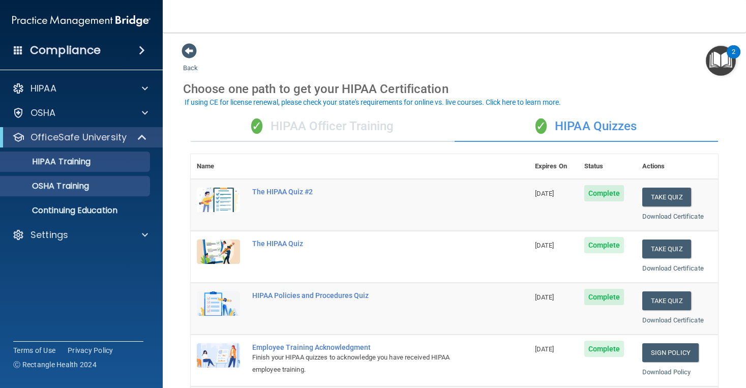
click at [80, 185] on p "OSHA Training" at bounding box center [48, 186] width 82 height 10
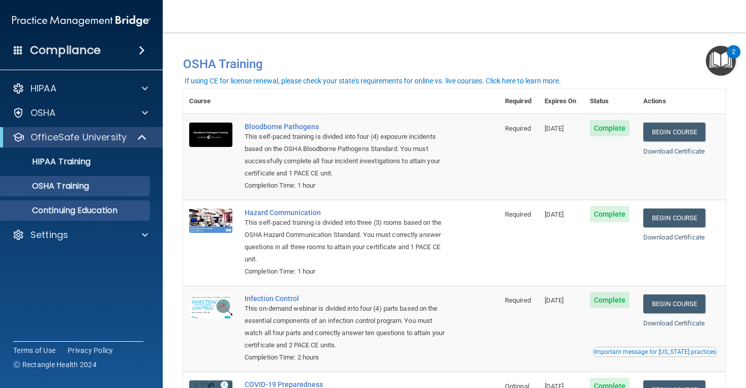
click at [103, 211] on p "Continuing Education" at bounding box center [76, 210] width 139 height 10
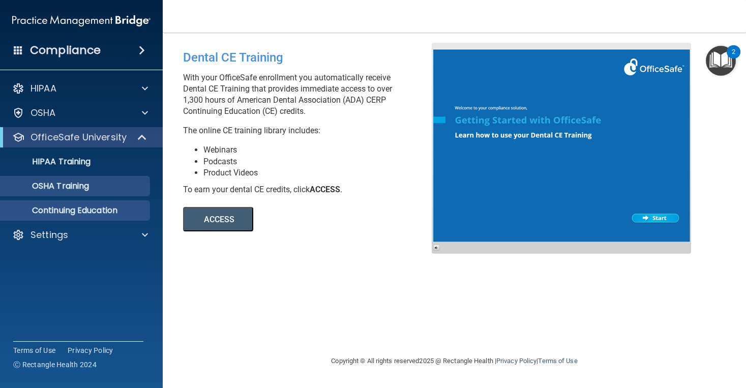
click at [77, 184] on p "OSHA Training" at bounding box center [48, 186] width 82 height 10
